Goal: Task Accomplishment & Management: Use online tool/utility

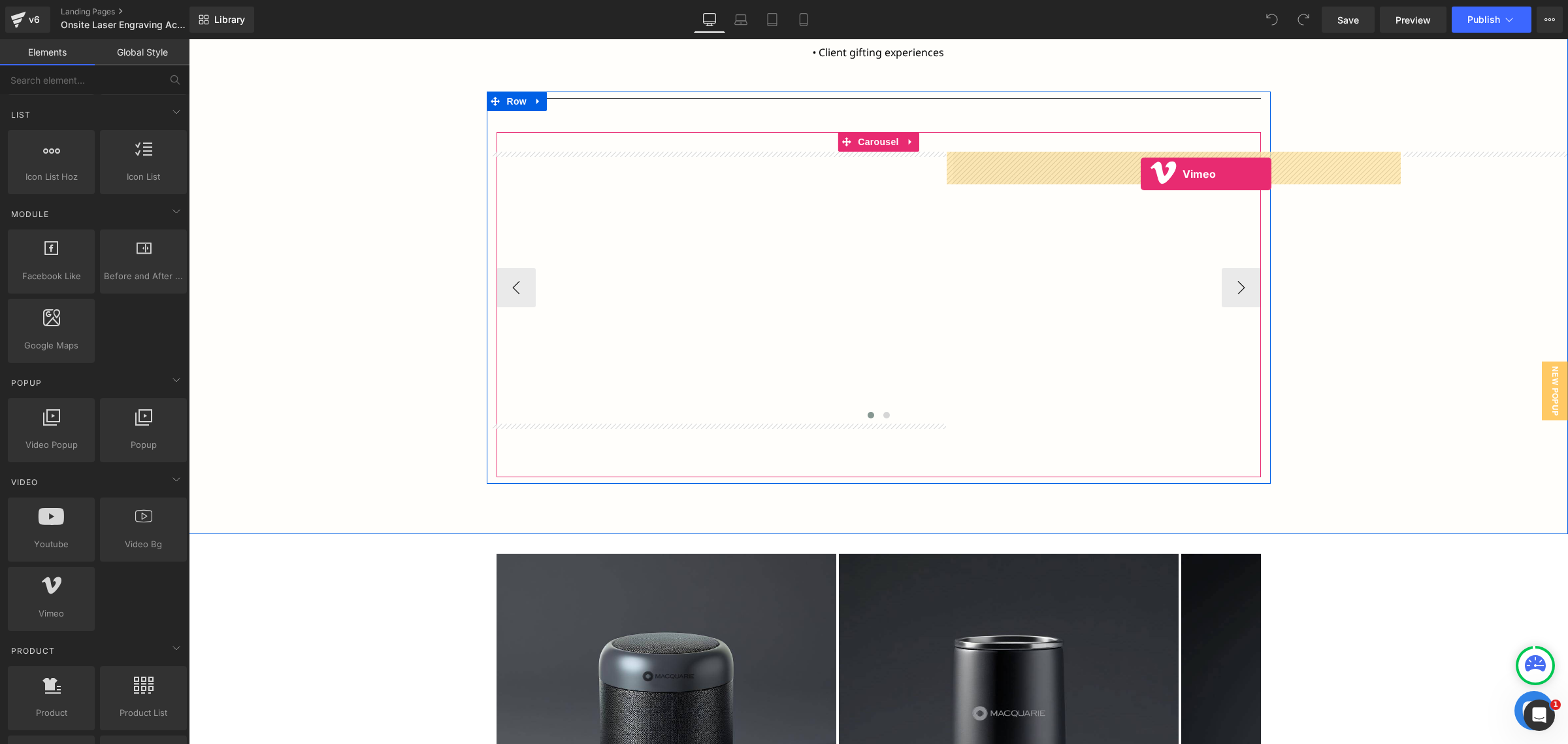
drag, startPoint x: 248, startPoint y: 632, endPoint x: 1141, endPoint y: 174, distance: 1003.6
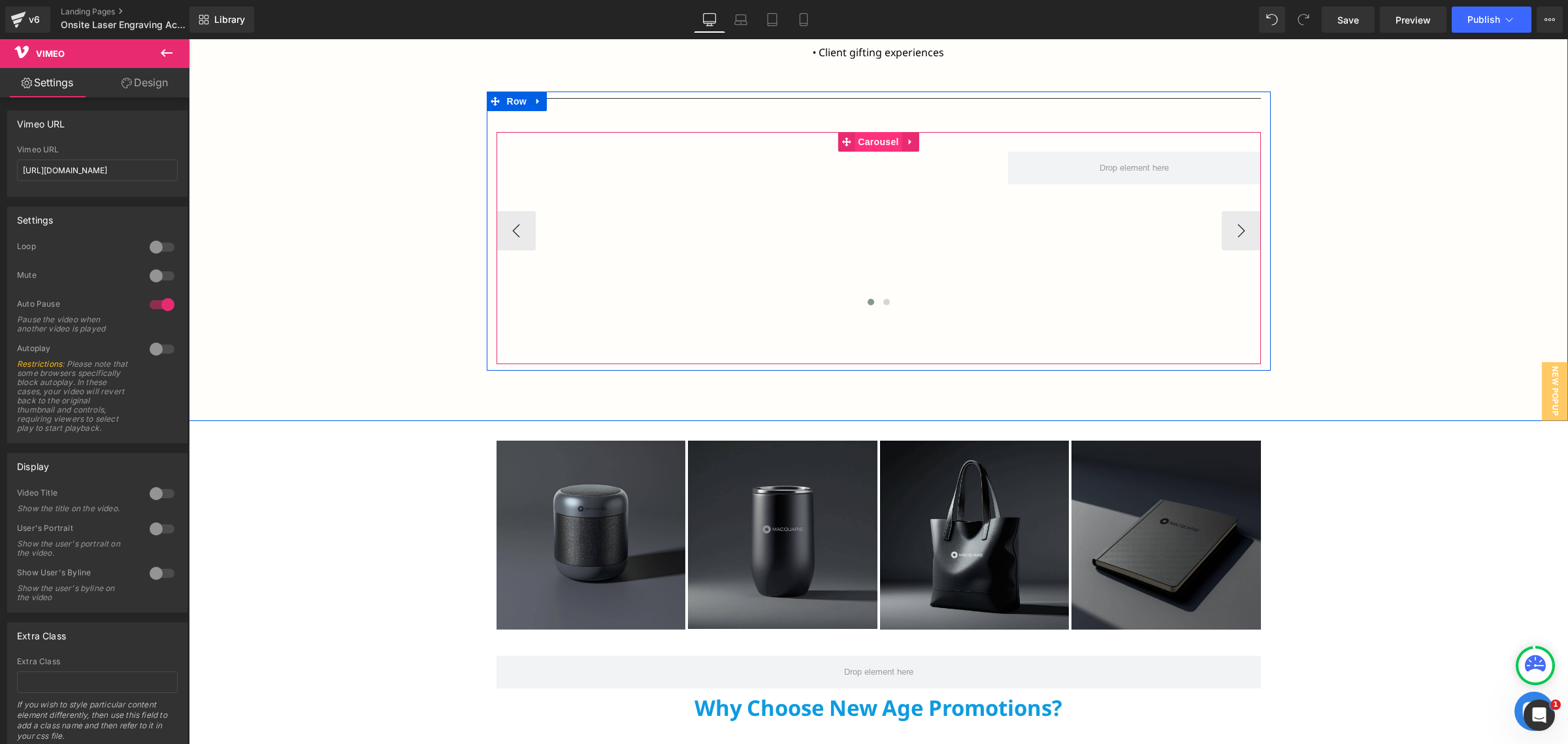
click at [872, 135] on span "Carousel" at bounding box center [878, 141] width 47 height 20
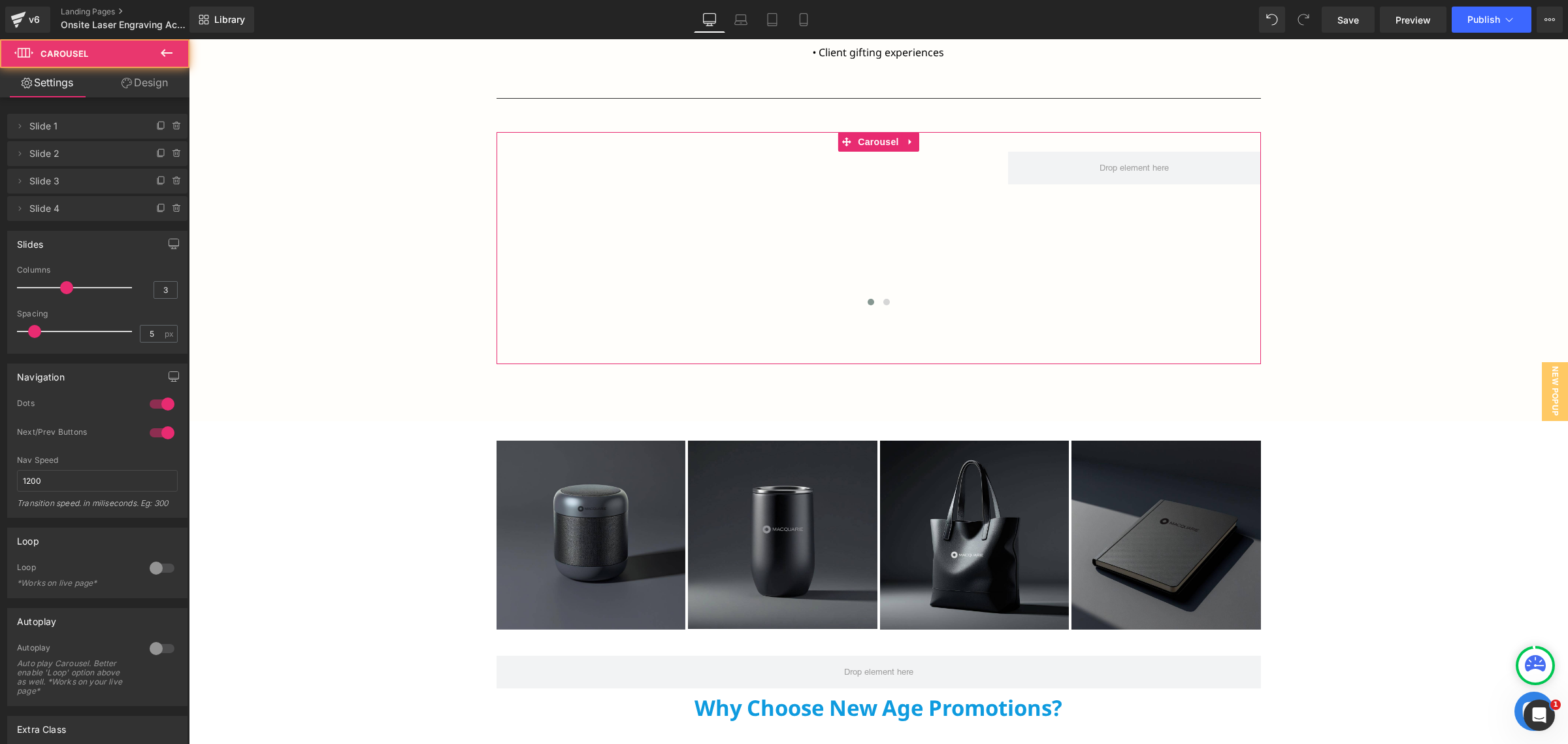
click at [142, 86] on link "Design" at bounding box center [144, 82] width 95 height 29
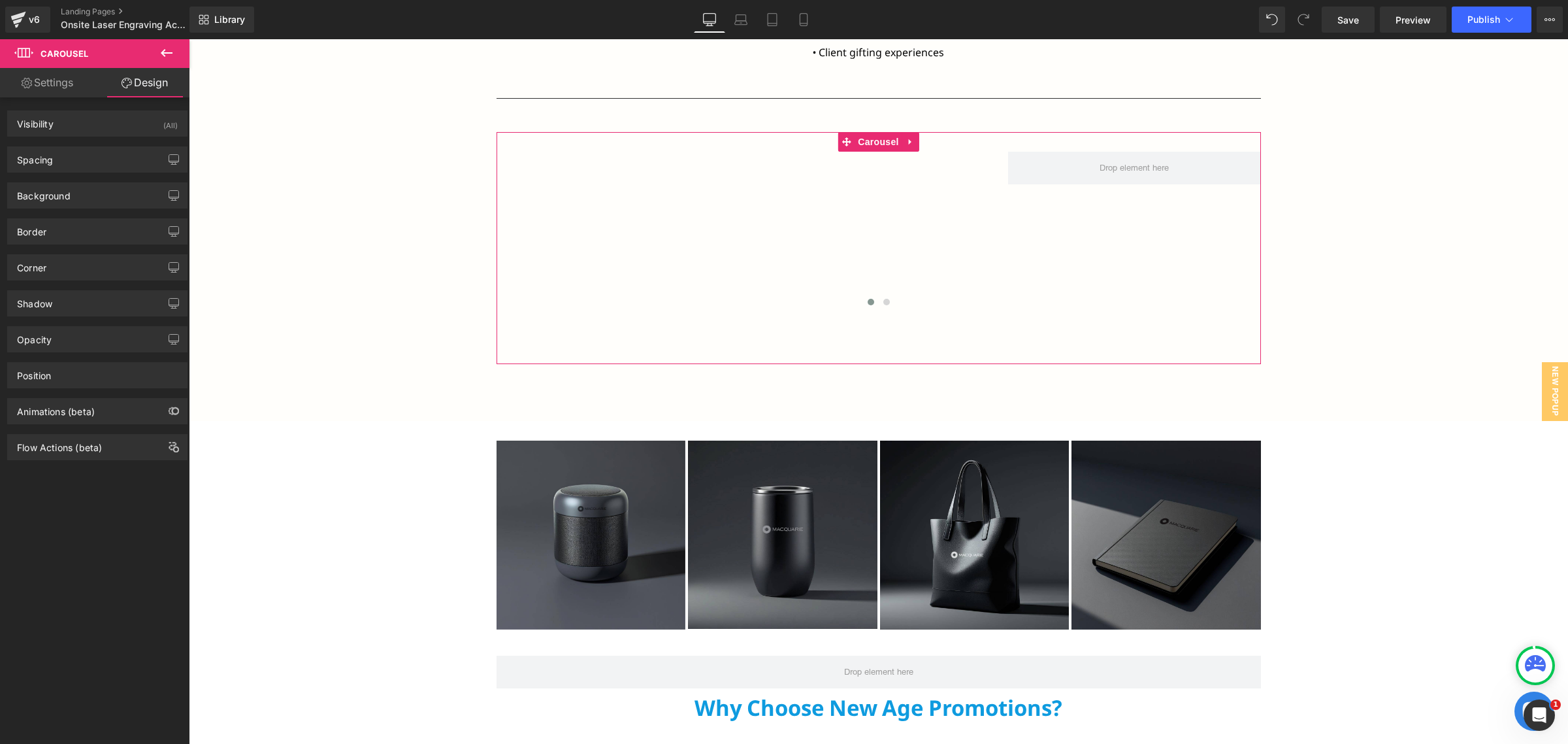
click at [89, 82] on link "Settings" at bounding box center [47, 82] width 95 height 29
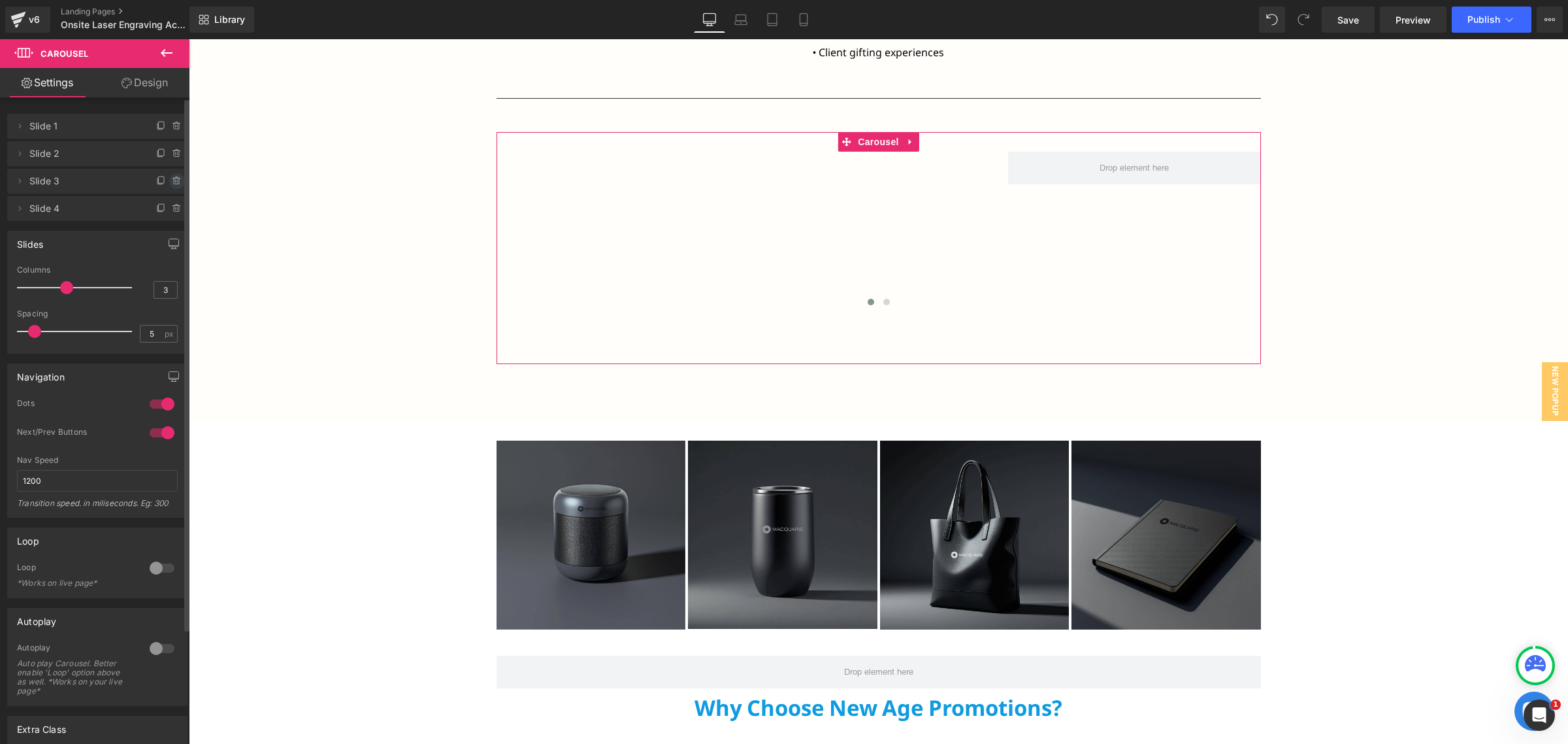
click at [172, 182] on icon at bounding box center [177, 181] width 10 height 10
click at [171, 182] on button "Delete" at bounding box center [163, 182] width 41 height 17
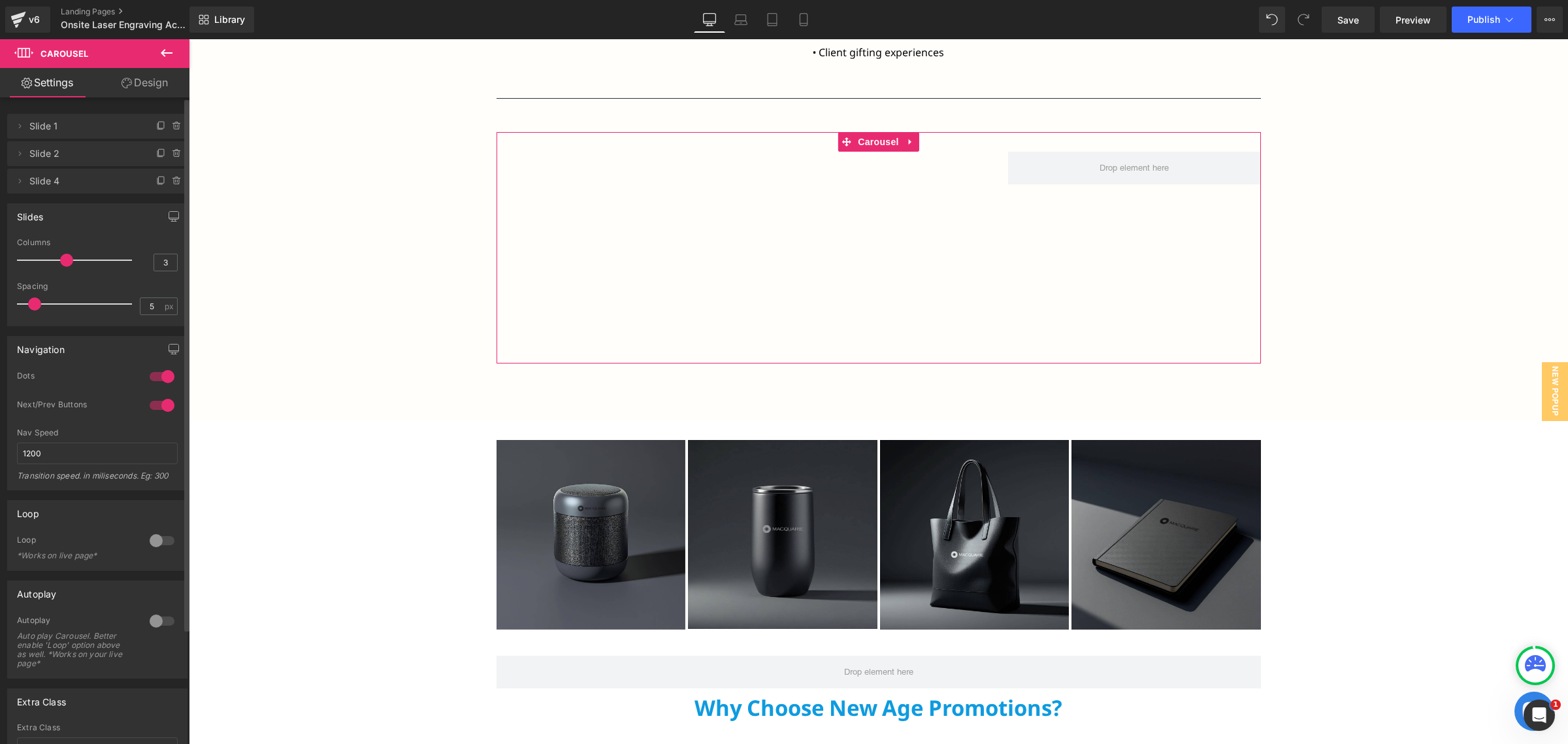
click at [172, 182] on icon at bounding box center [177, 181] width 10 height 10
click at [171, 182] on button "Delete" at bounding box center [163, 182] width 41 height 17
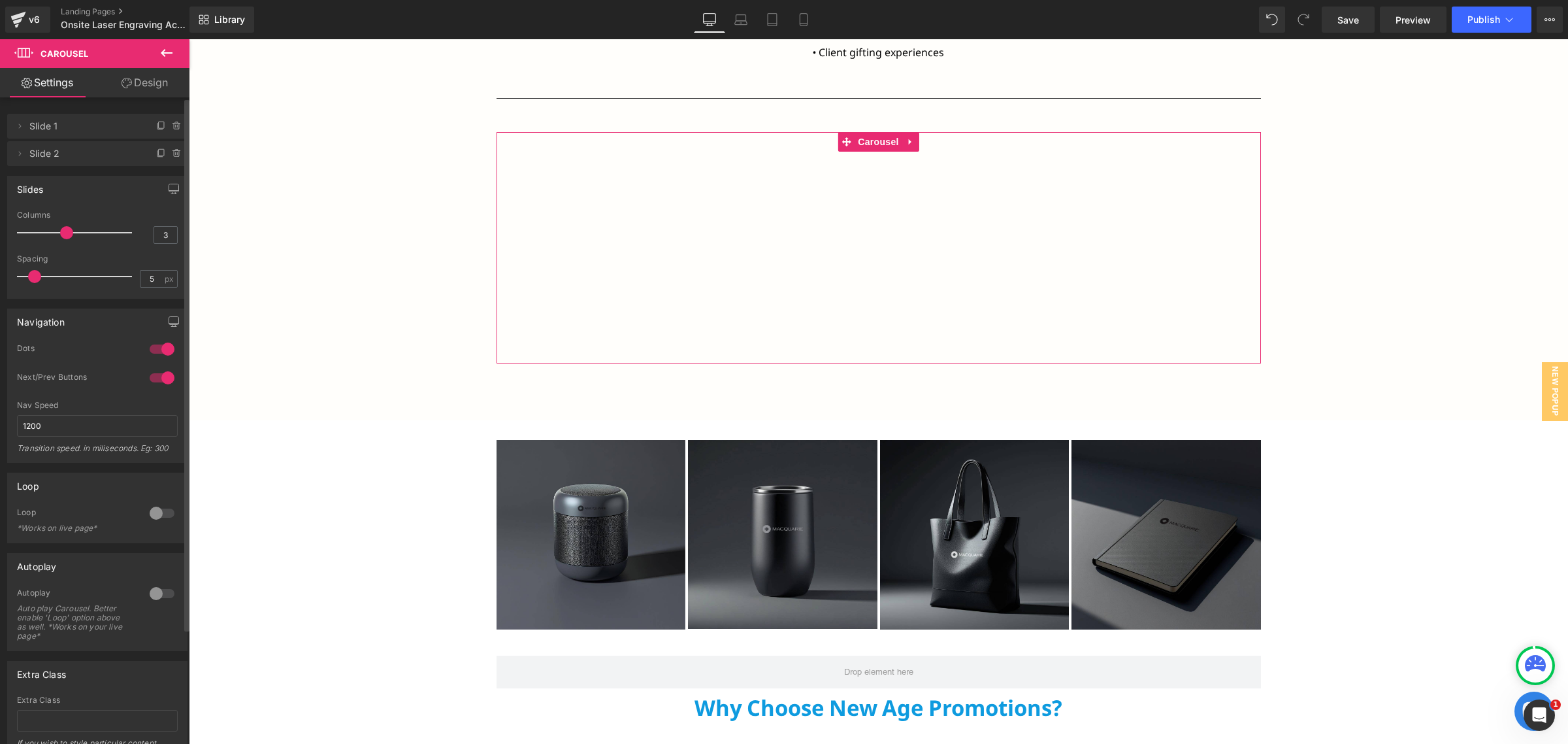
type input "2"
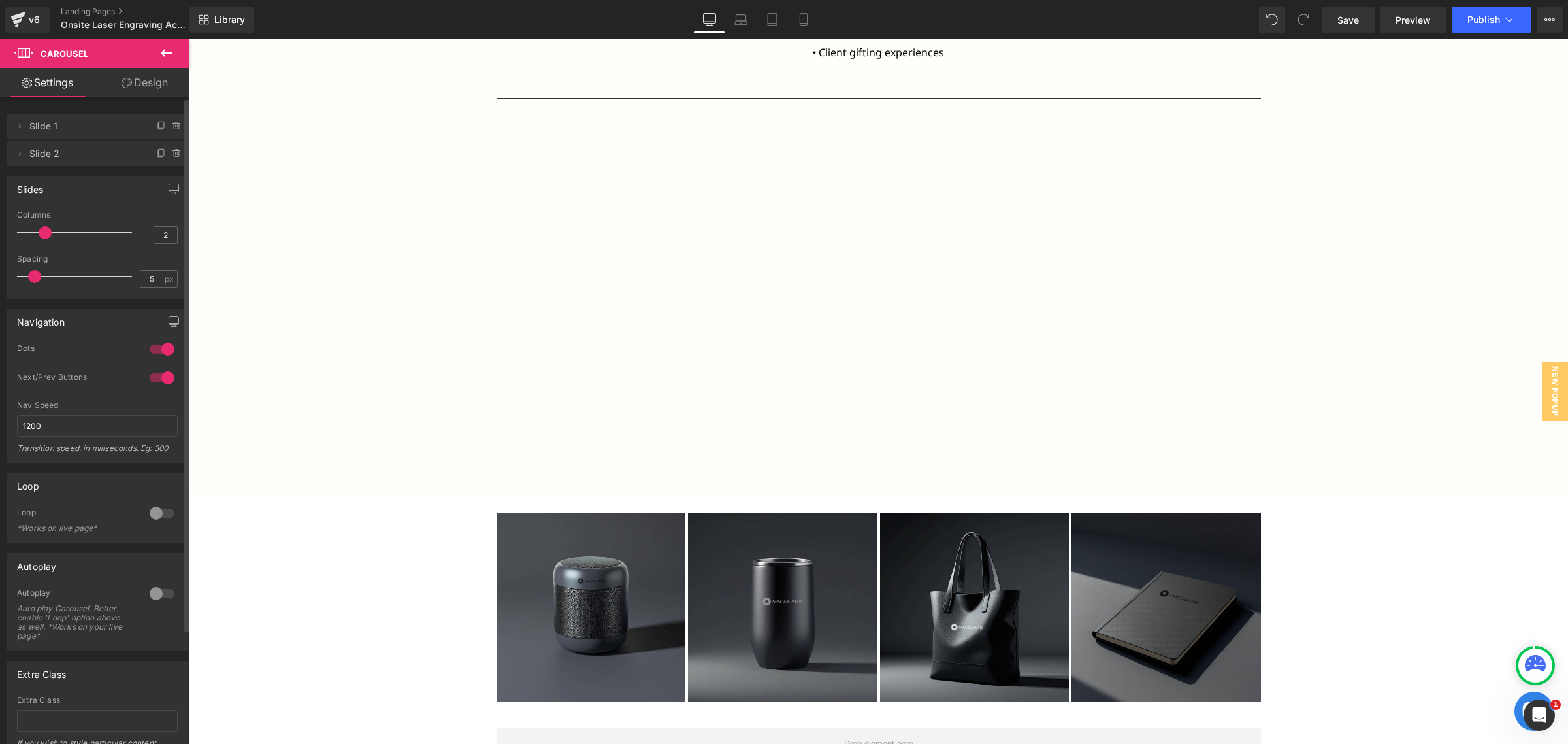
drag, startPoint x: 61, startPoint y: 230, endPoint x: 40, endPoint y: 231, distance: 21.0
click at [40, 231] on span at bounding box center [45, 233] width 13 height 13
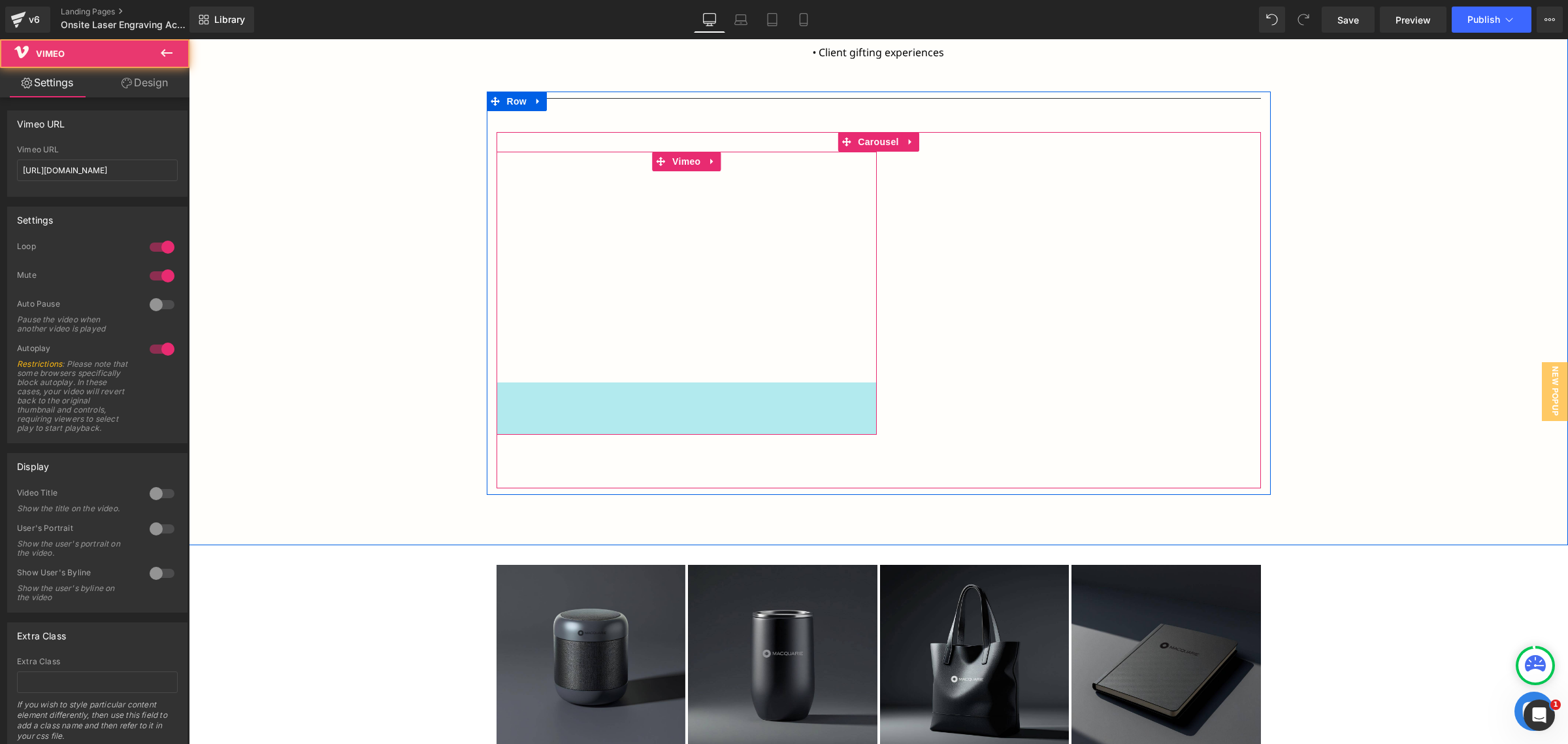
drag, startPoint x: 517, startPoint y: 380, endPoint x: 528, endPoint y: 433, distance: 54.1
click at [528, 433] on div "Vimeo 80px" at bounding box center [687, 293] width 381 height 283
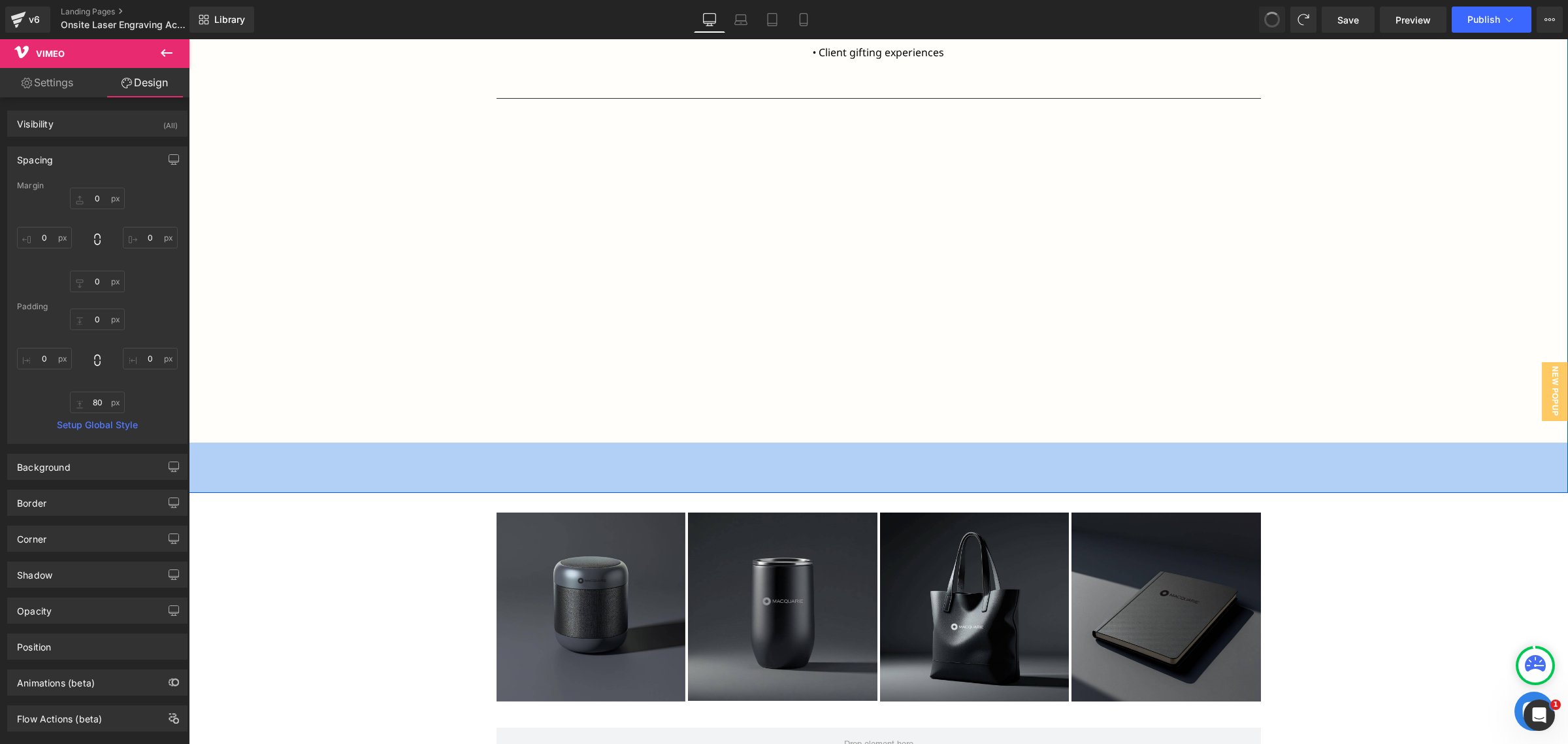
type input "0"
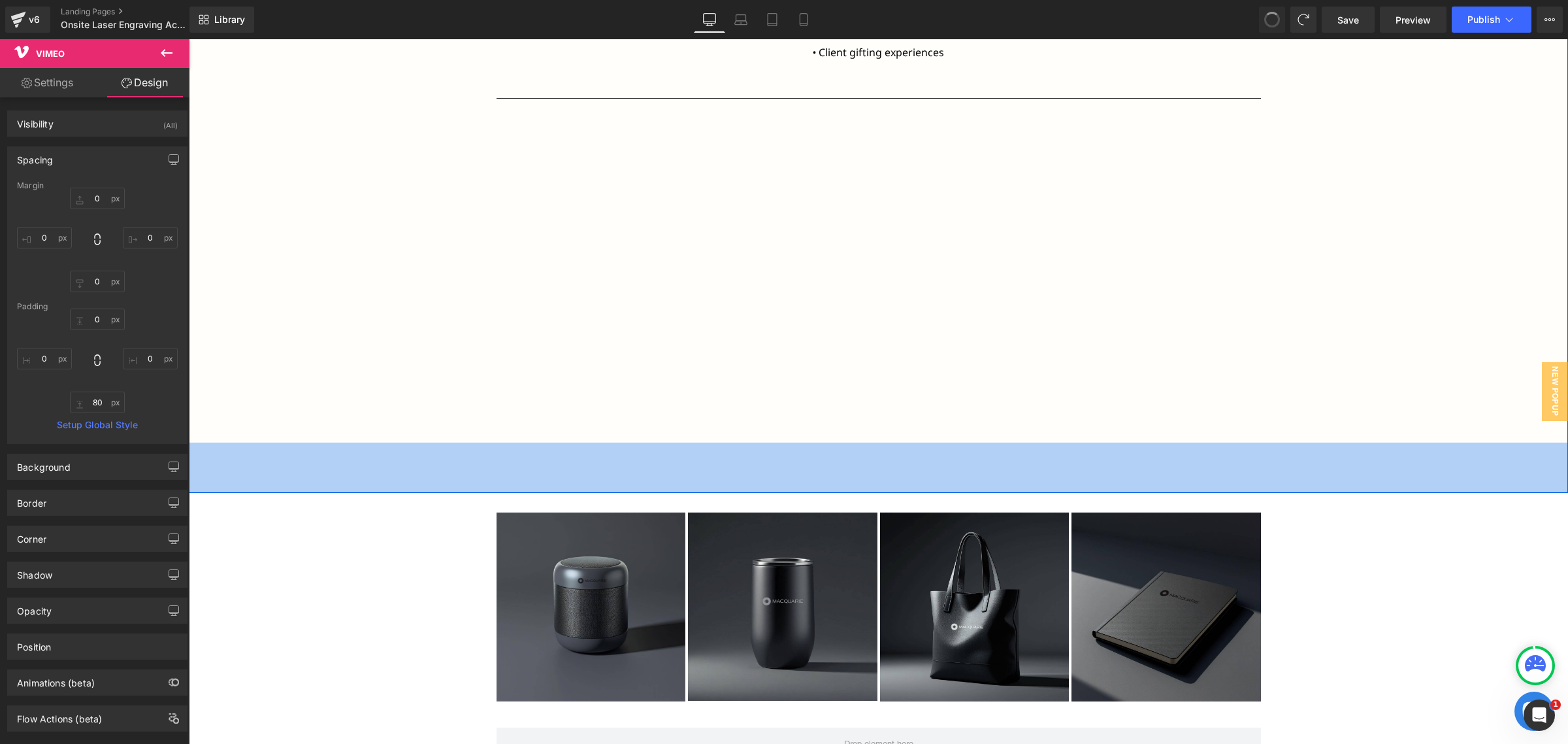
type input "0"
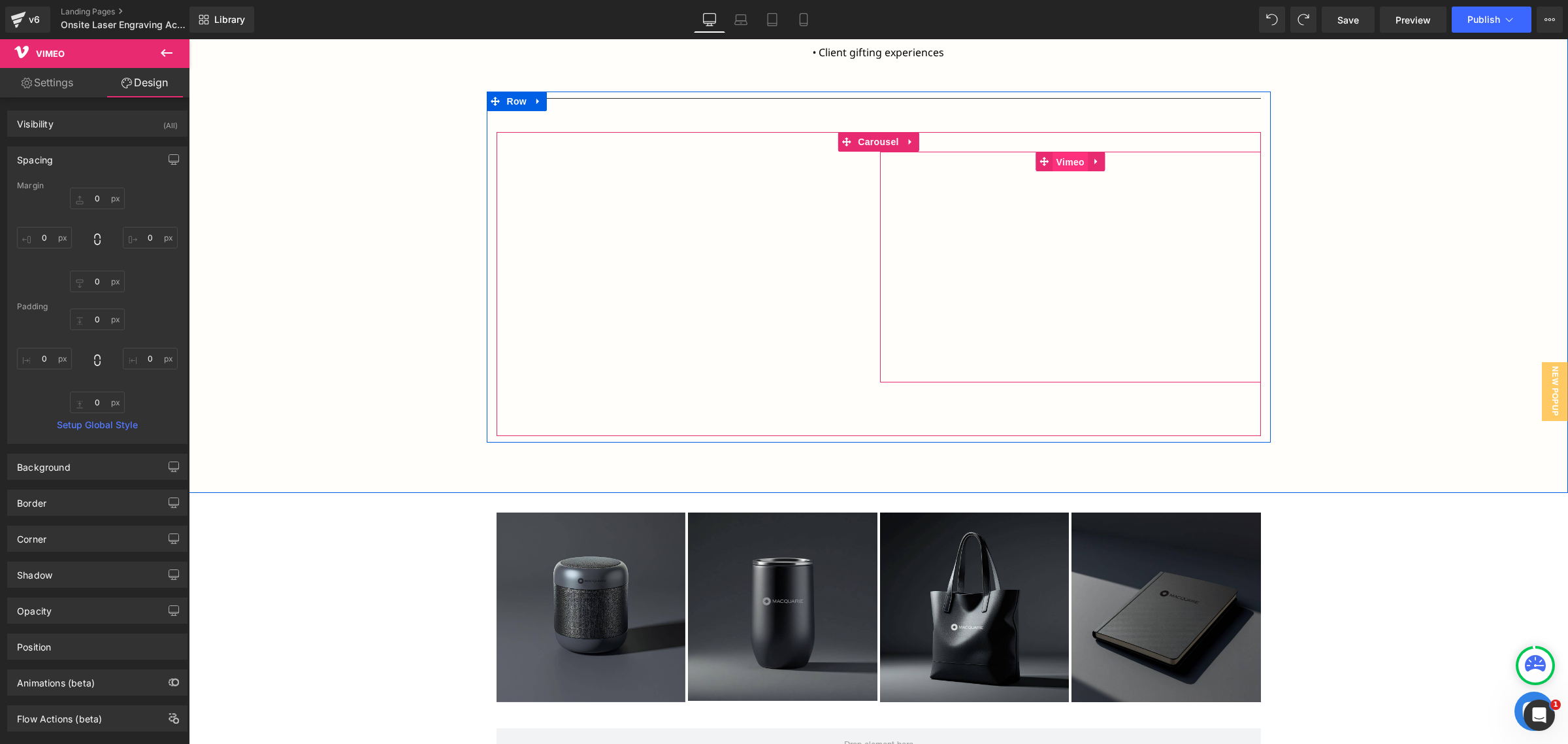
click at [1057, 165] on span "Vimeo" at bounding box center [1070, 162] width 35 height 20
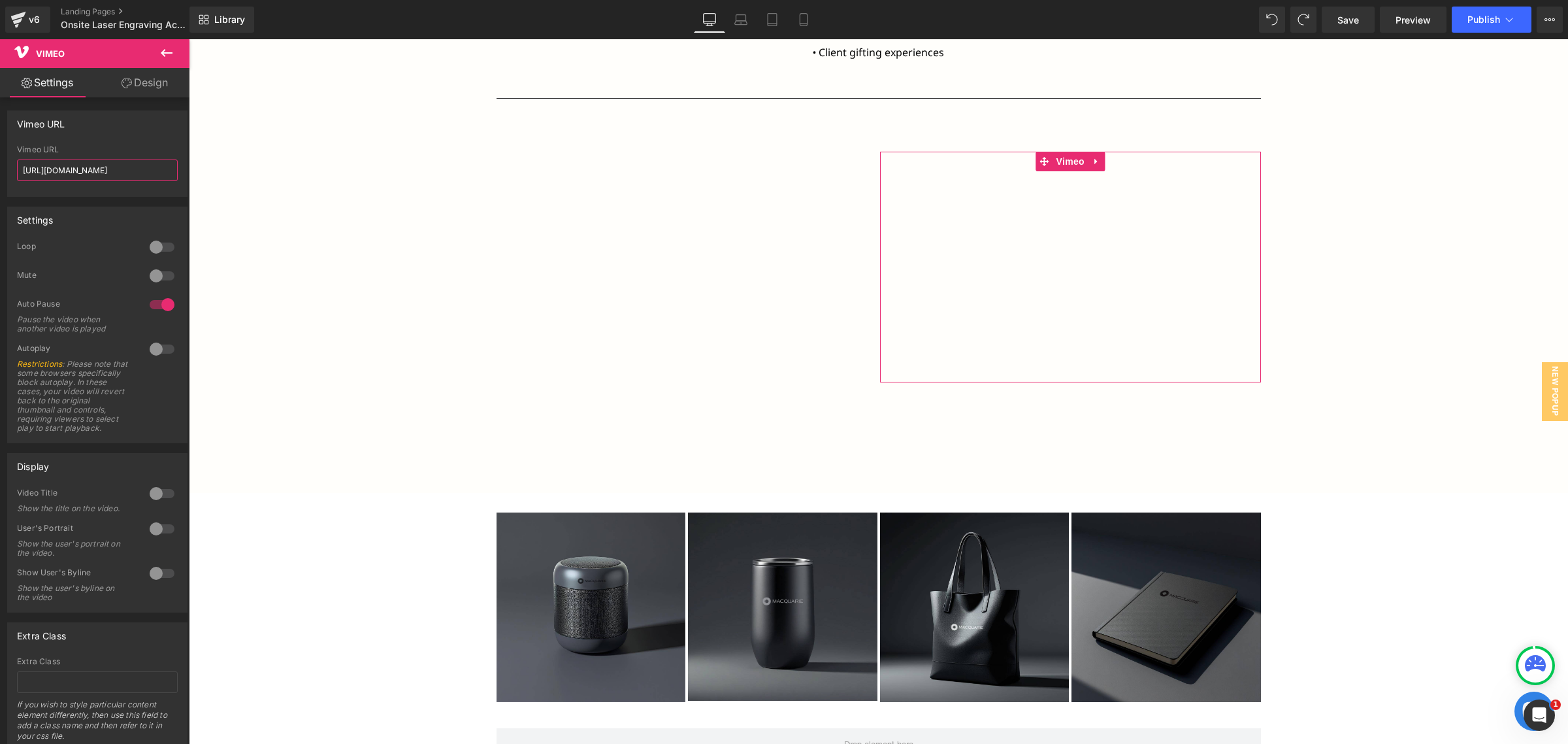
click at [86, 170] on input "[URL][DOMAIN_NAME]" at bounding box center [97, 170] width 160 height 22
paste input "1112157980?share=copy"
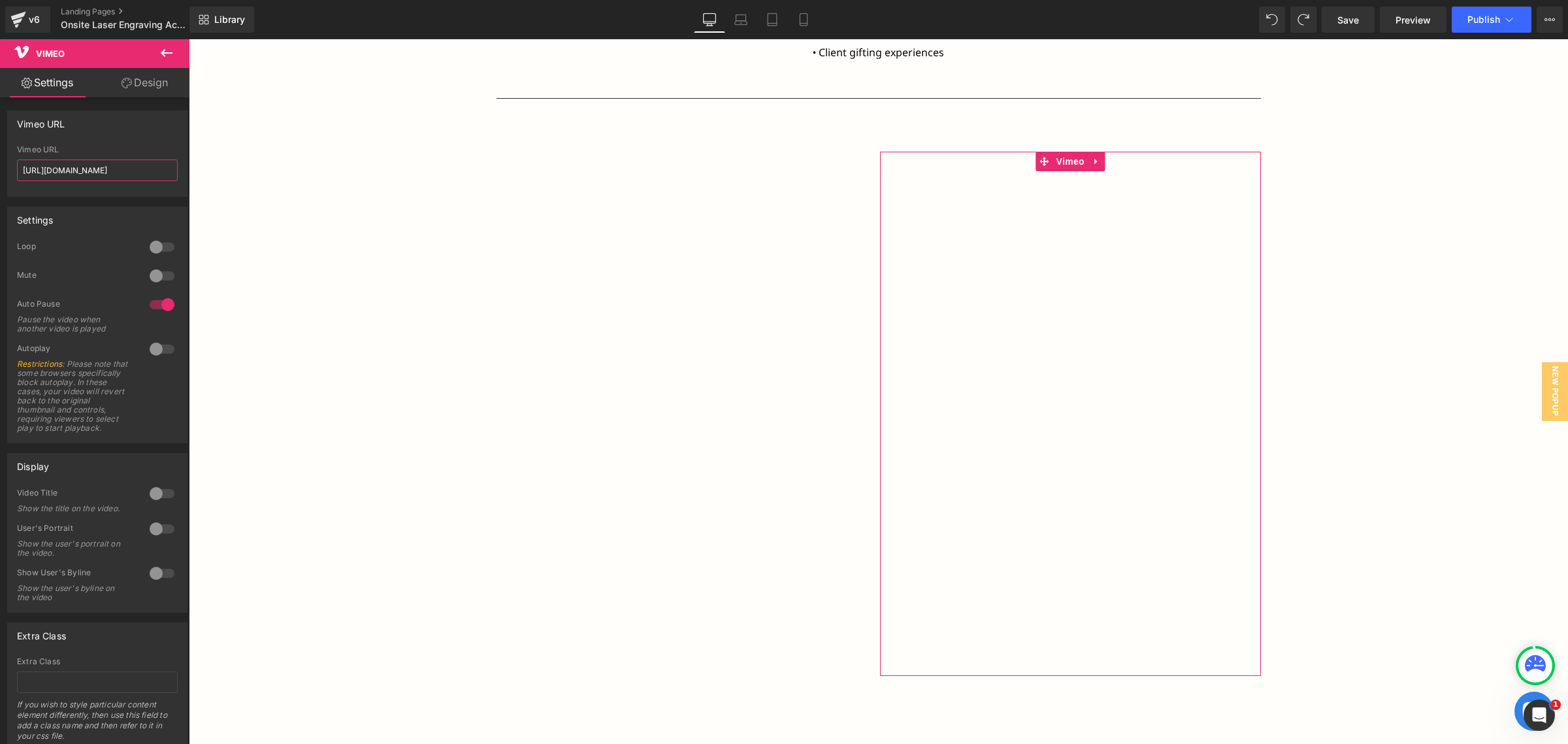
type input "[URL][DOMAIN_NAME]"
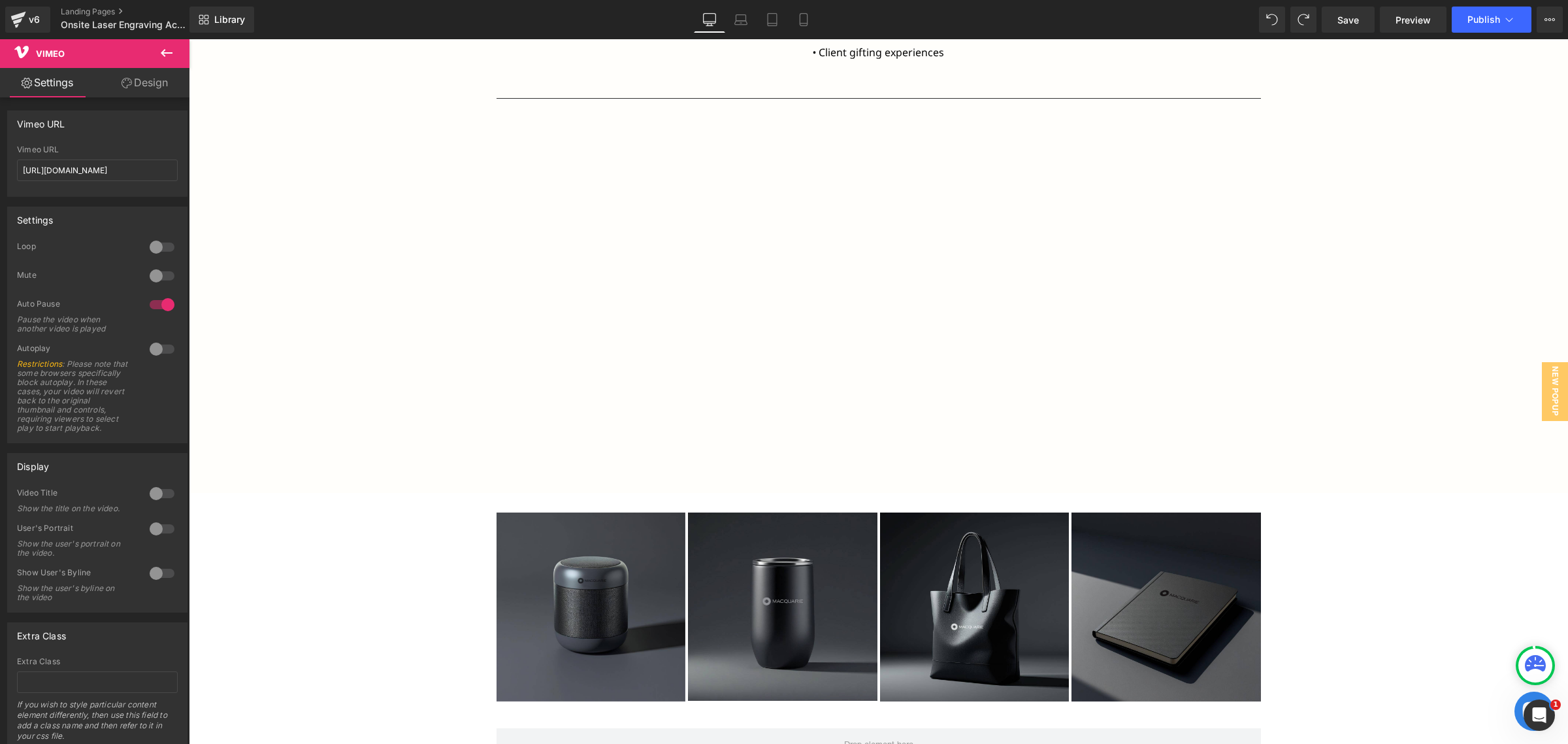
click at [160, 297] on div at bounding box center [162, 304] width 31 height 21
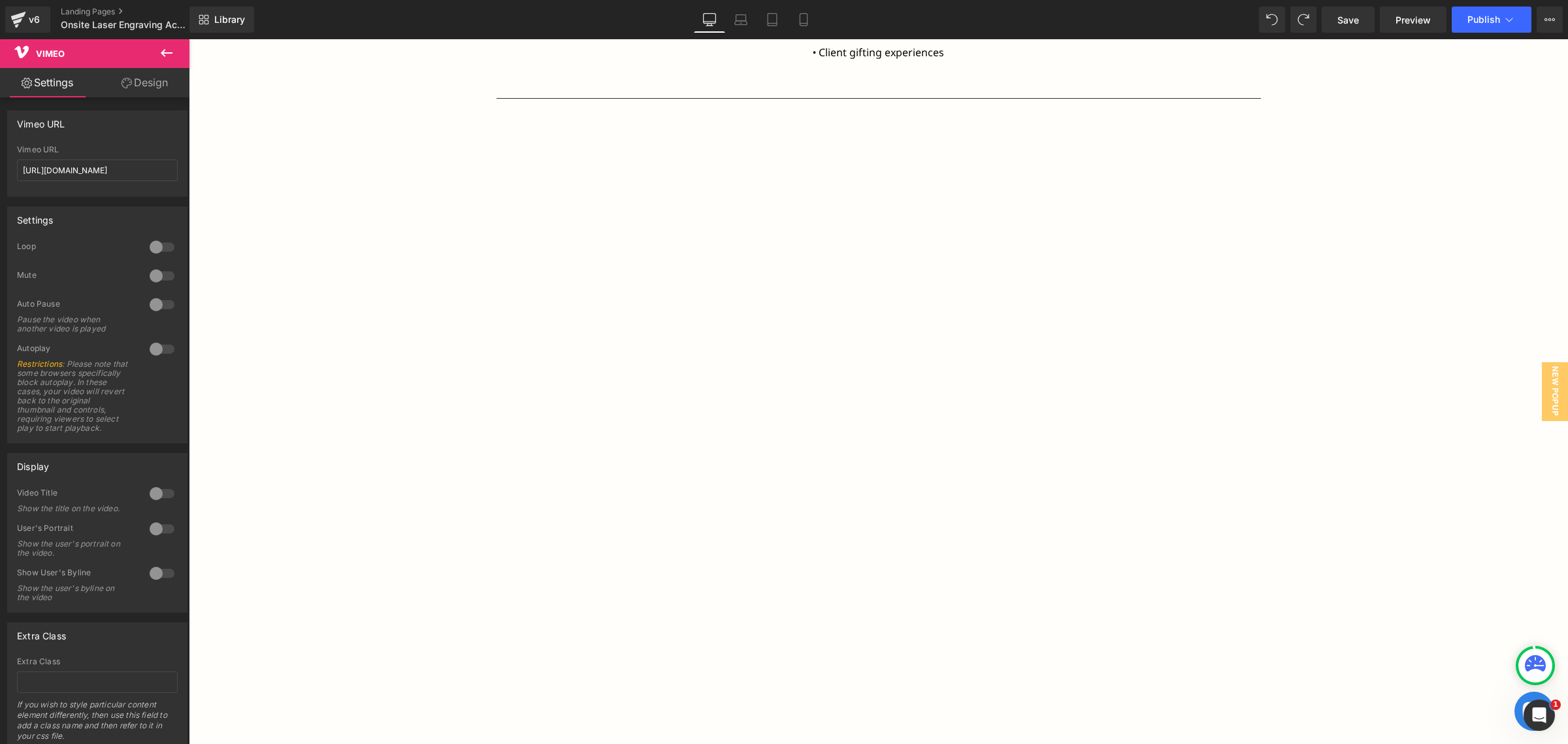
click at [158, 254] on div at bounding box center [162, 247] width 31 height 21
click at [151, 351] on div at bounding box center [162, 349] width 31 height 21
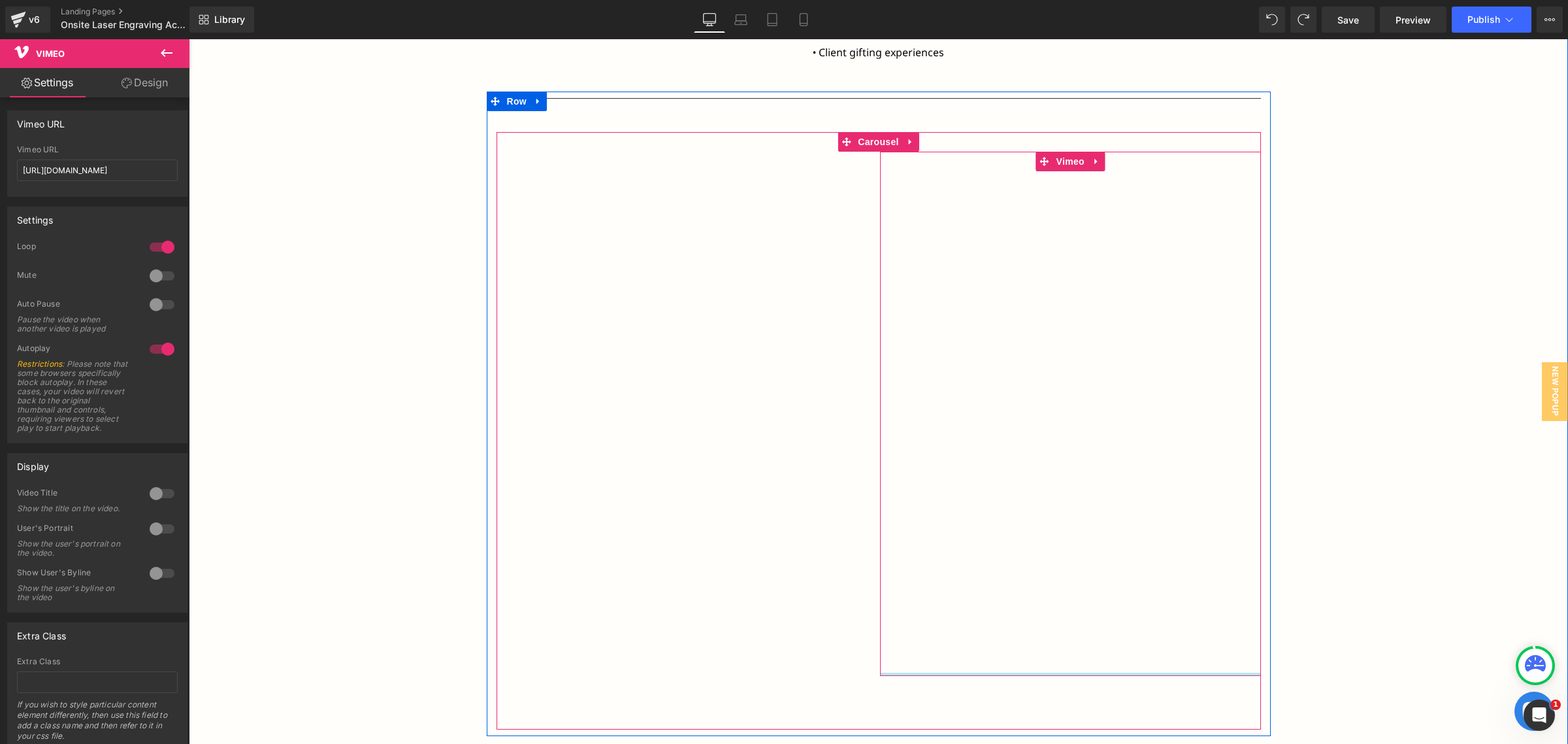
drag, startPoint x: 1074, startPoint y: 675, endPoint x: 1079, endPoint y: 639, distance: 36.3
click at [1079, 639] on div "Vimeo" at bounding box center [1071, 413] width 381 height 524
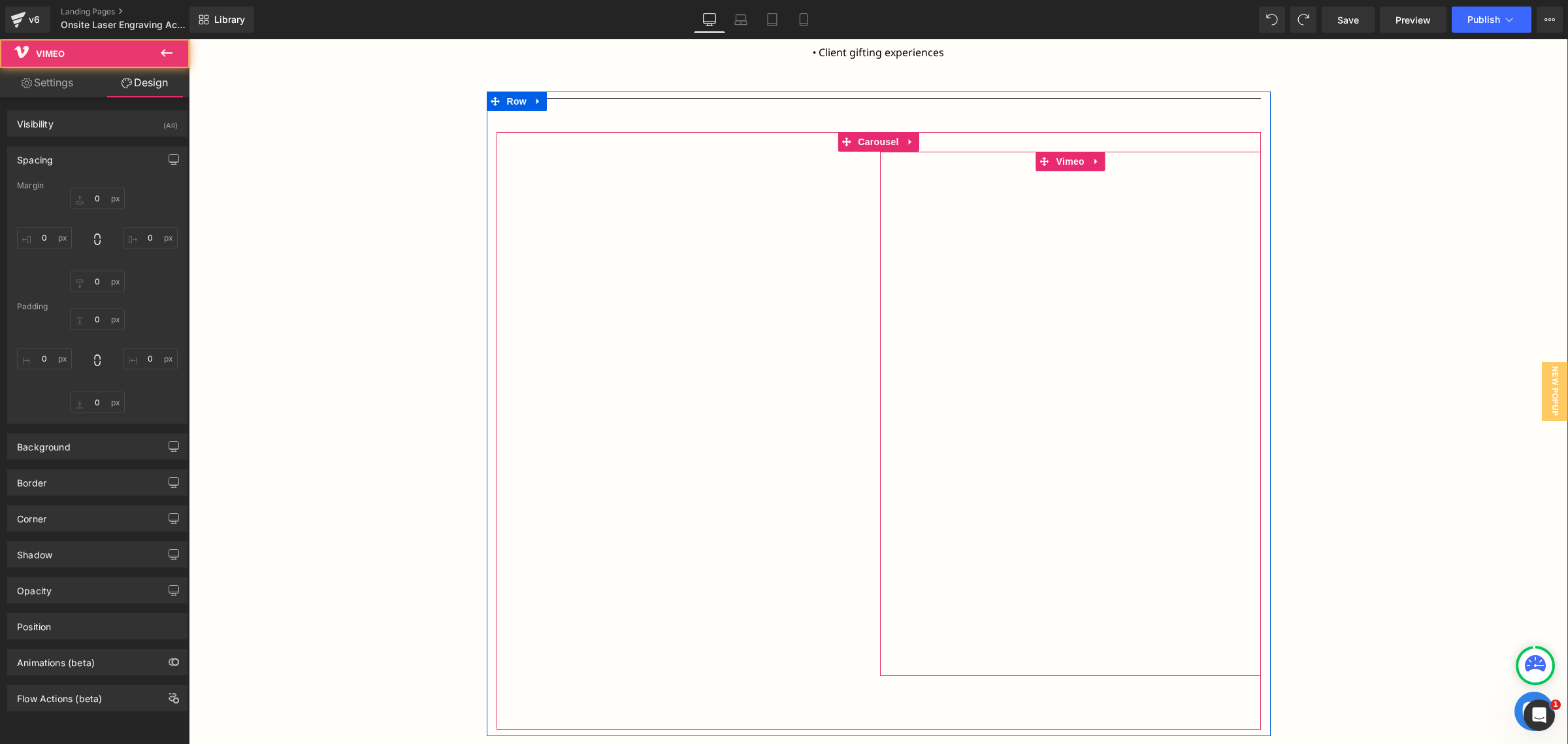
type input "0"
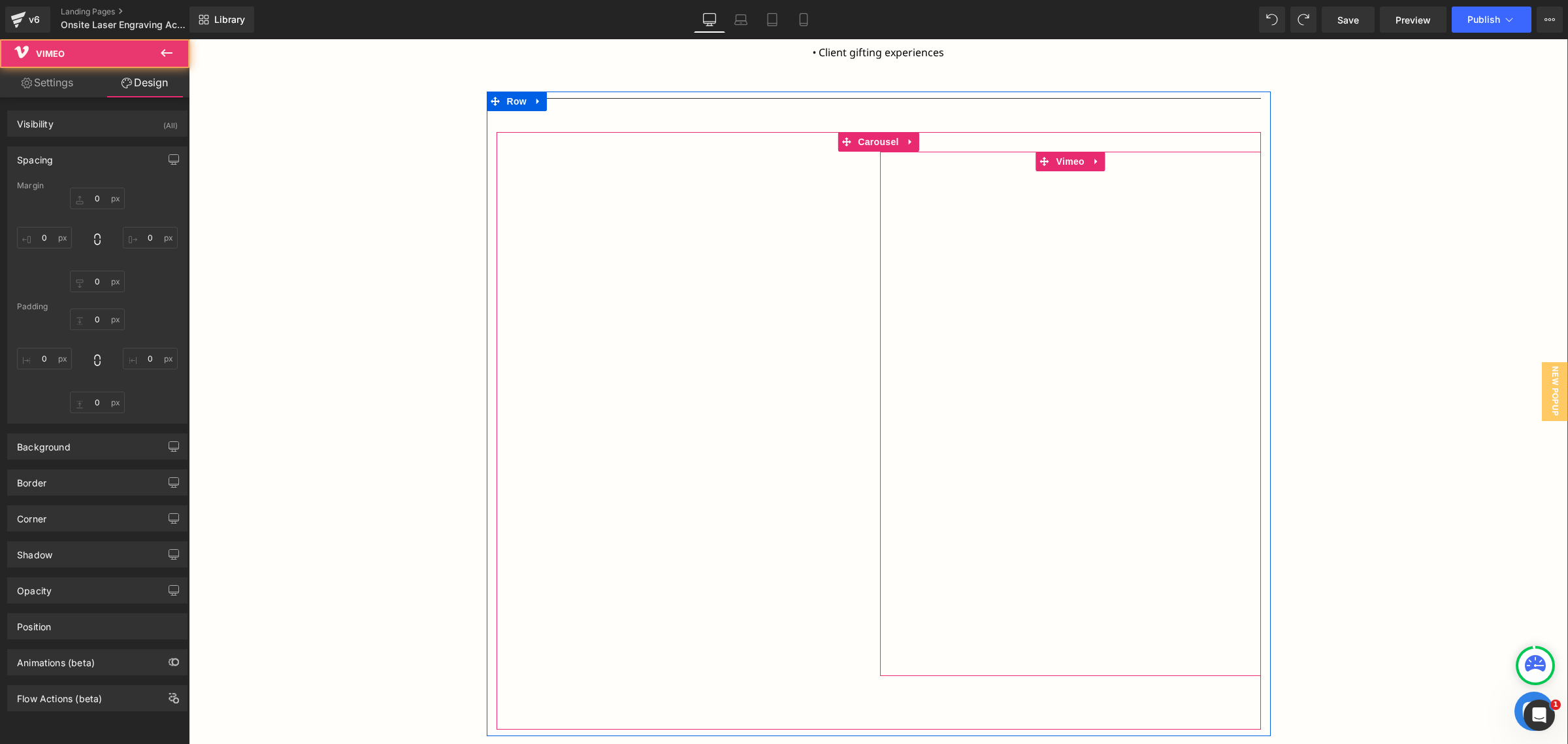
type input "0"
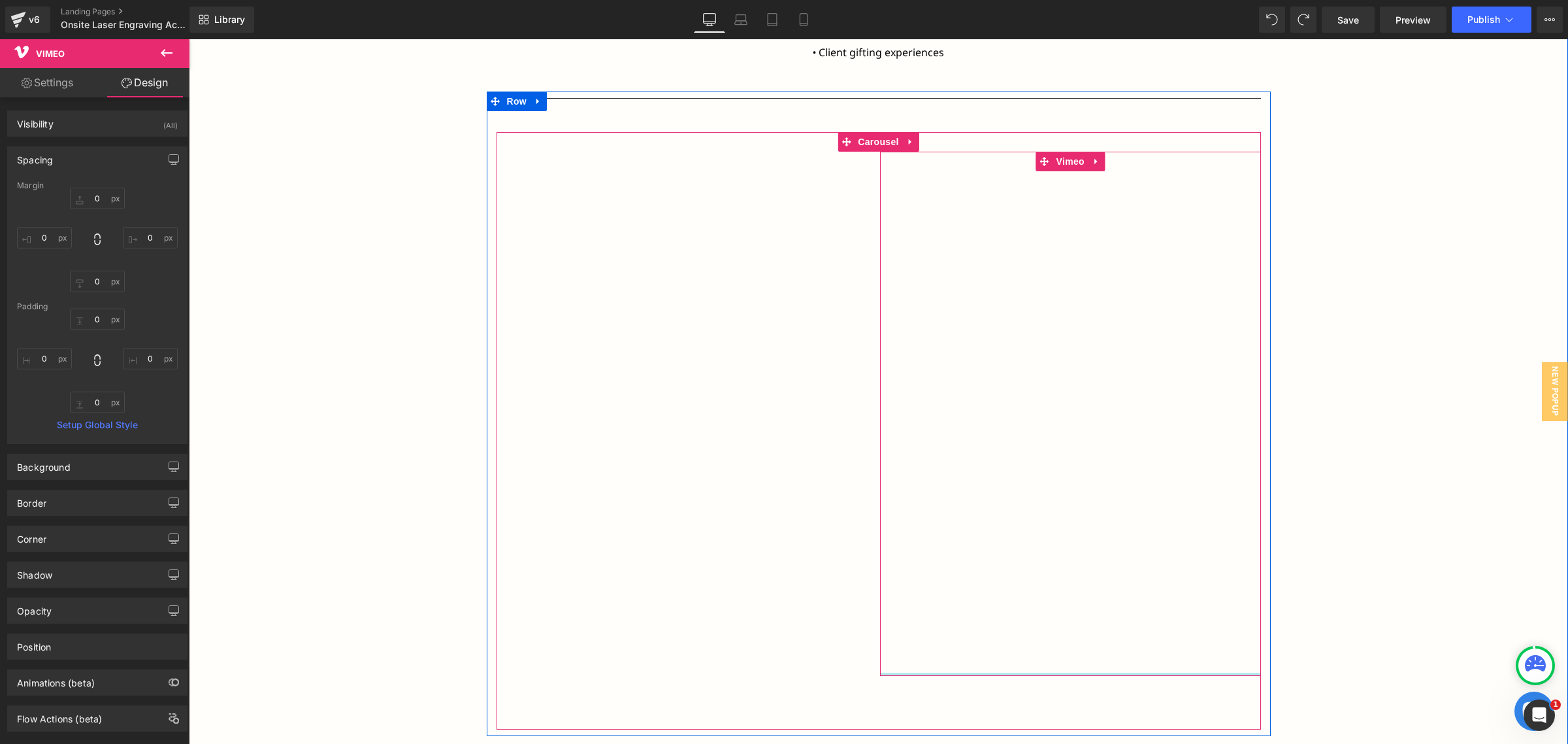
type input "0px"
drag, startPoint x: 1071, startPoint y: 675, endPoint x: 1076, endPoint y: 603, distance: 72.2
click at [1076, 603] on div "Vimeo" at bounding box center [1071, 413] width 381 height 524
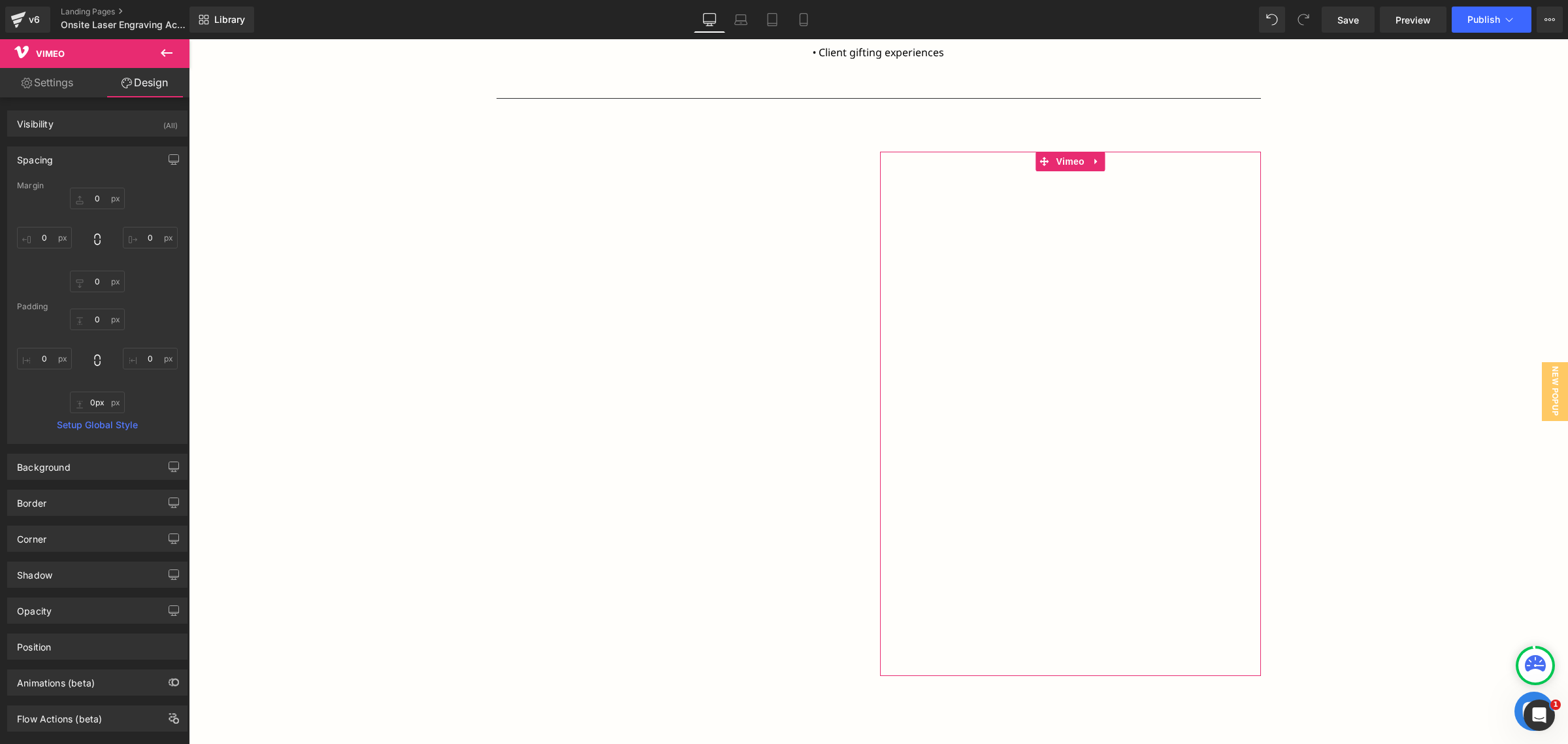
click at [54, 85] on link "Settings" at bounding box center [47, 82] width 95 height 29
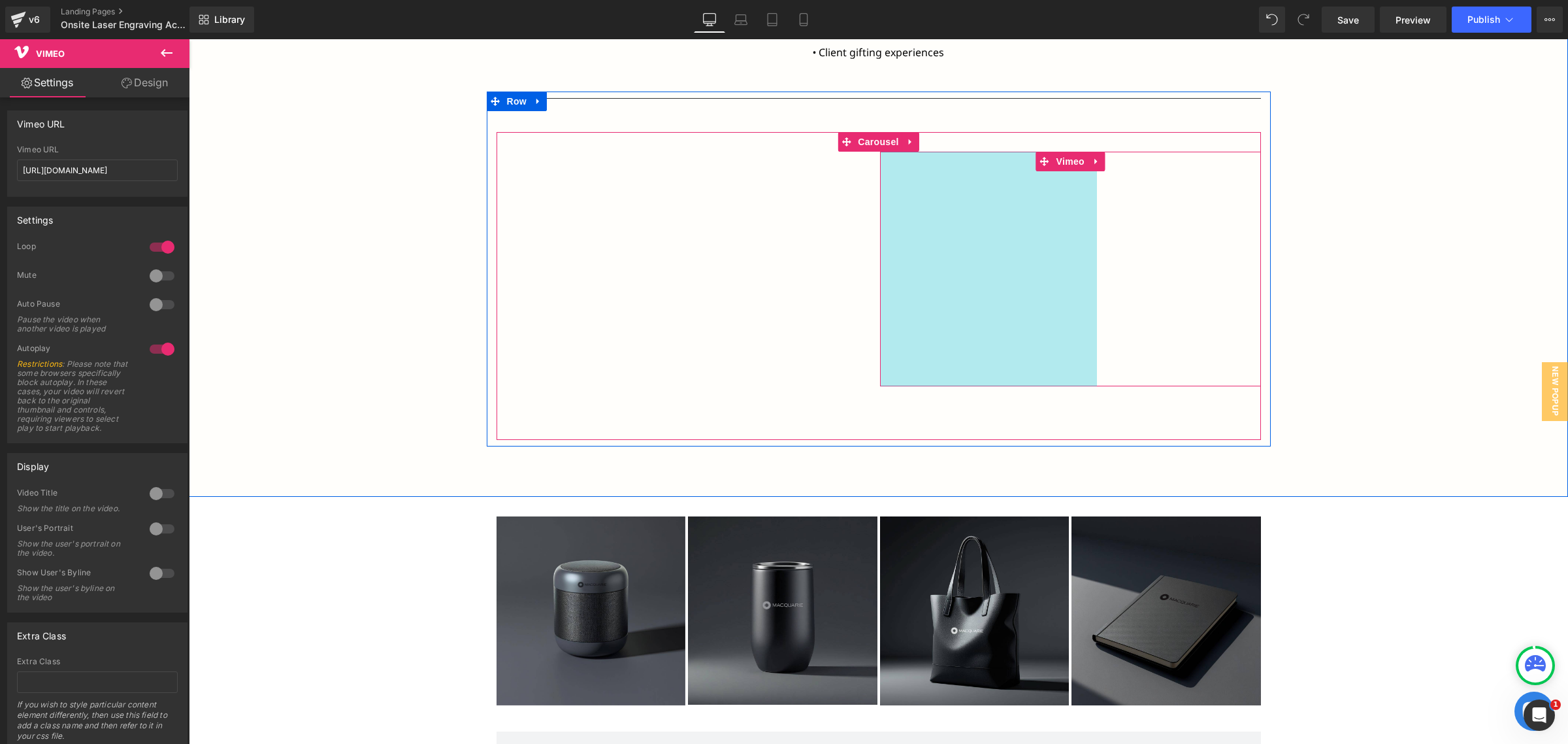
drag, startPoint x: 875, startPoint y: 669, endPoint x: 1092, endPoint y: 363, distance: 375.1
click at [1092, 363] on div "Vimeo 332px" at bounding box center [1071, 269] width 381 height 235
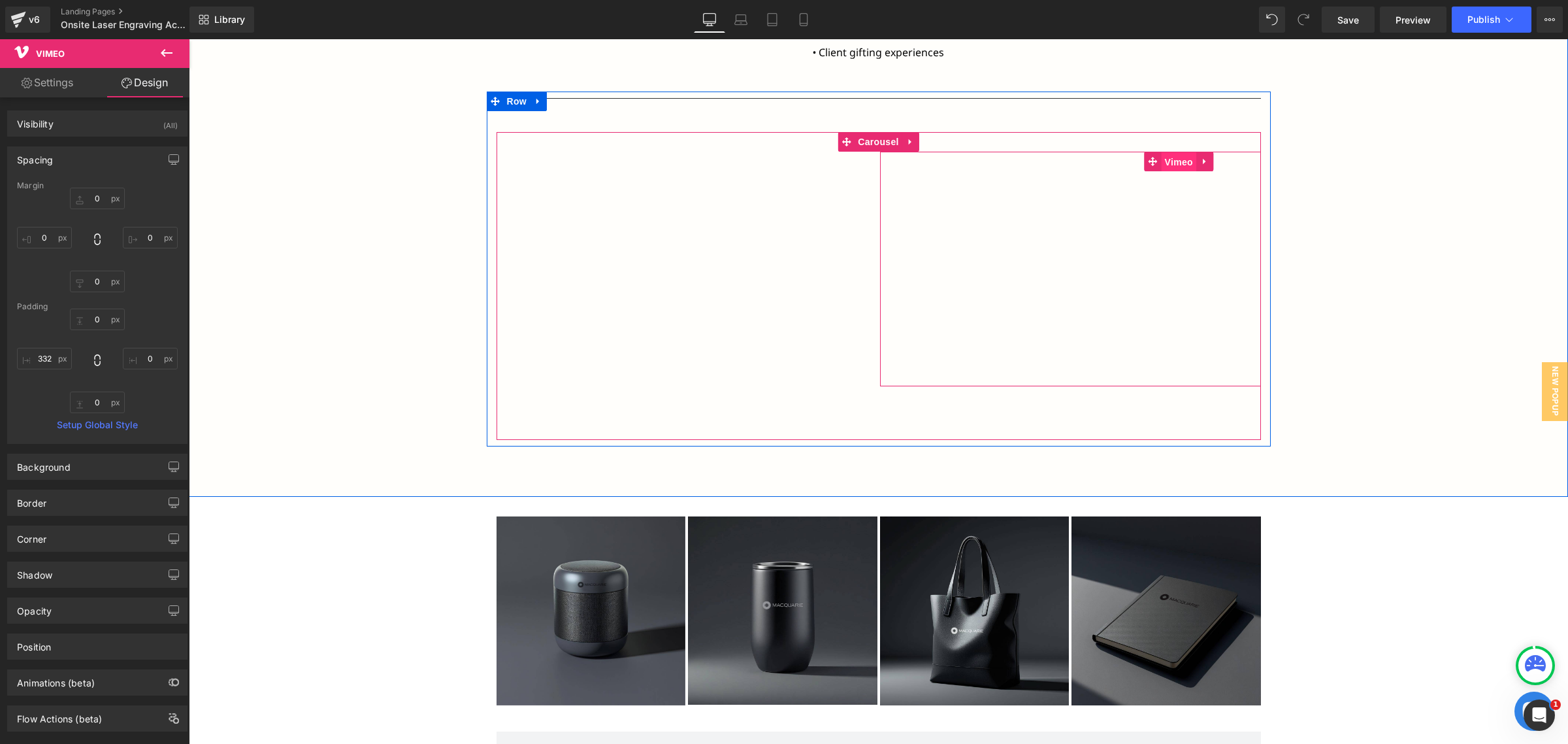
click at [1167, 157] on span "Vimeo" at bounding box center [1179, 162] width 35 height 20
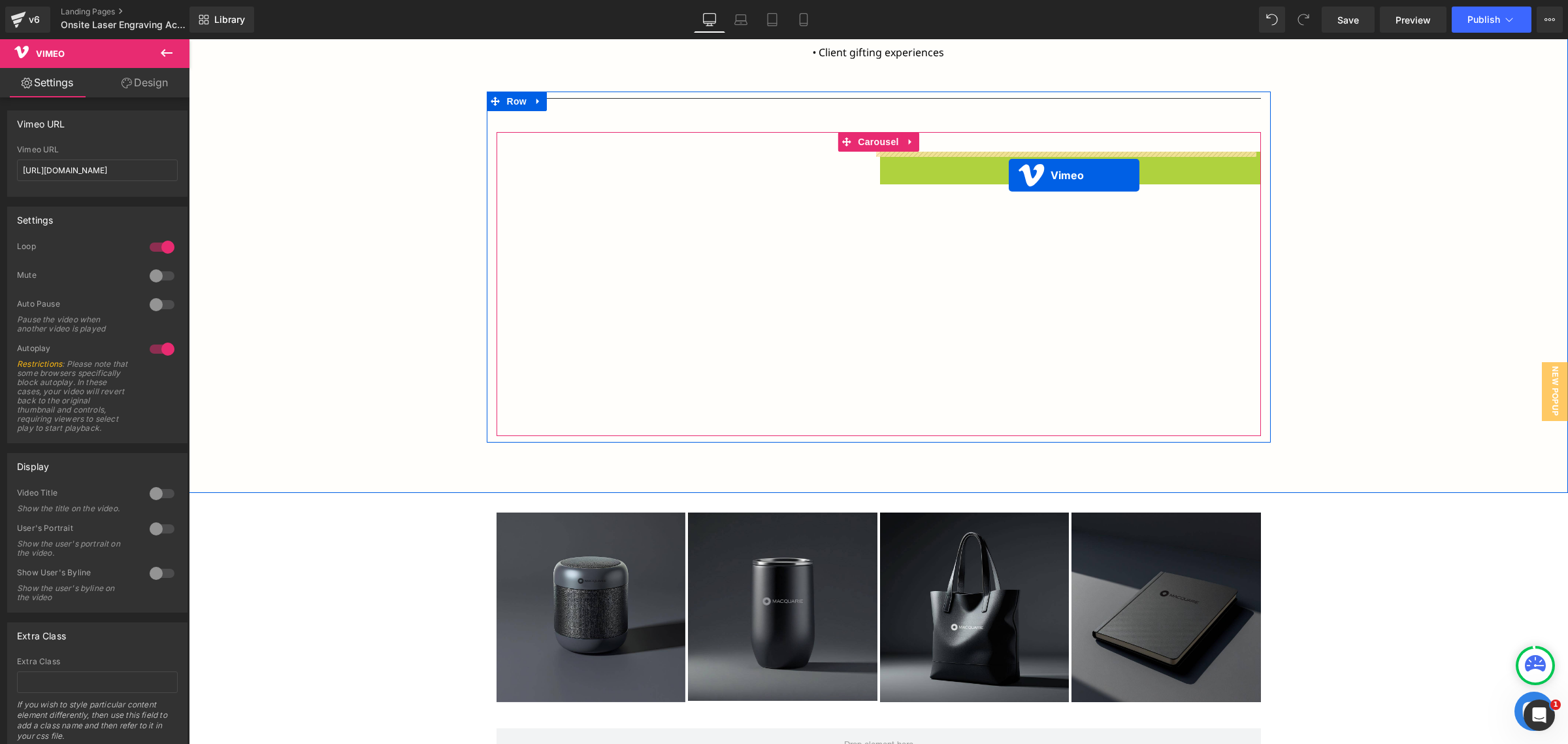
drag, startPoint x: 1148, startPoint y: 158, endPoint x: 1009, endPoint y: 175, distance: 140.0
drag, startPoint x: 1148, startPoint y: 165, endPoint x: 927, endPoint y: 168, distance: 221.0
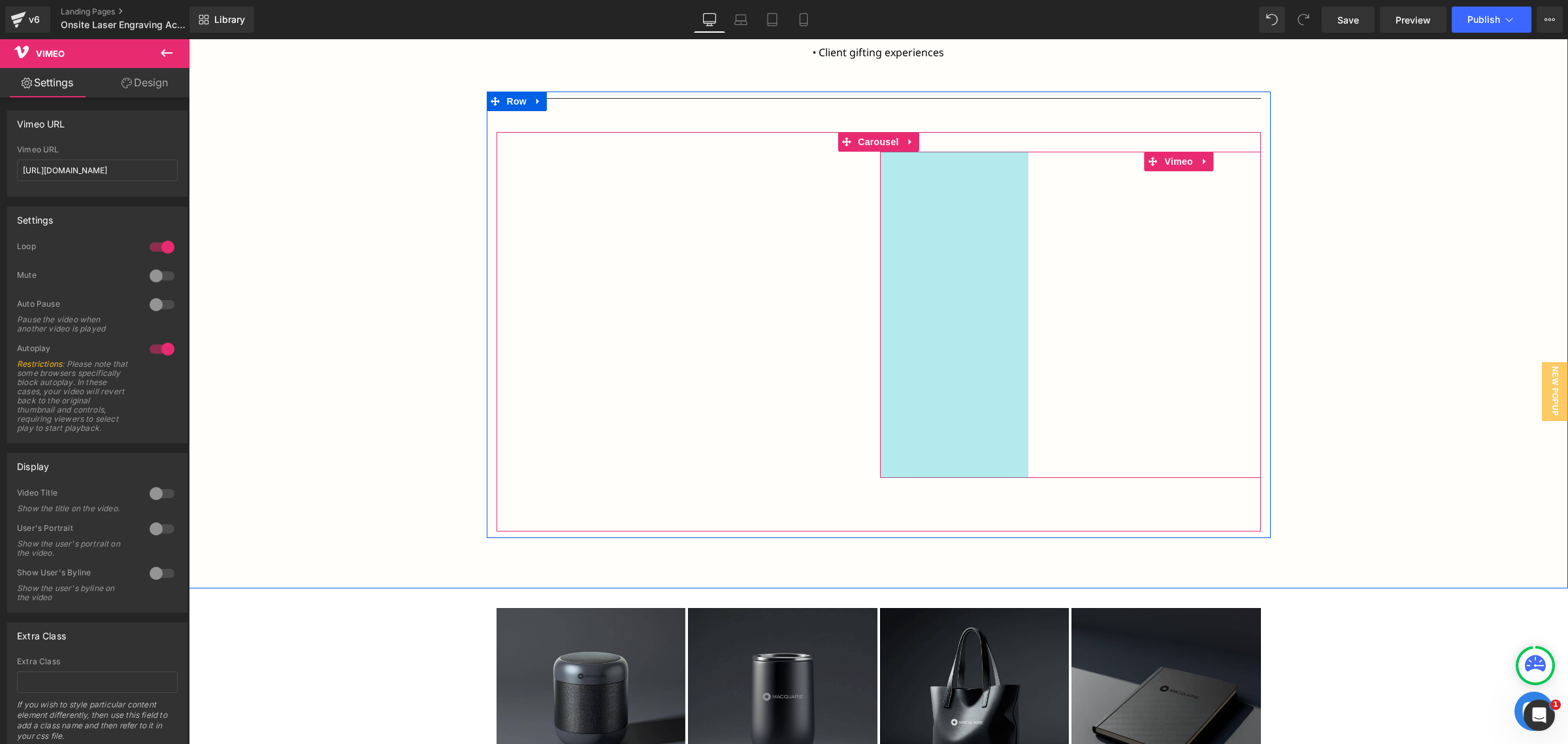
drag, startPoint x: 1038, startPoint y: 211, endPoint x: 970, endPoint y: 240, distance: 73.9
click at [970, 240] on div "Vimeo 227px" at bounding box center [1071, 315] width 381 height 326
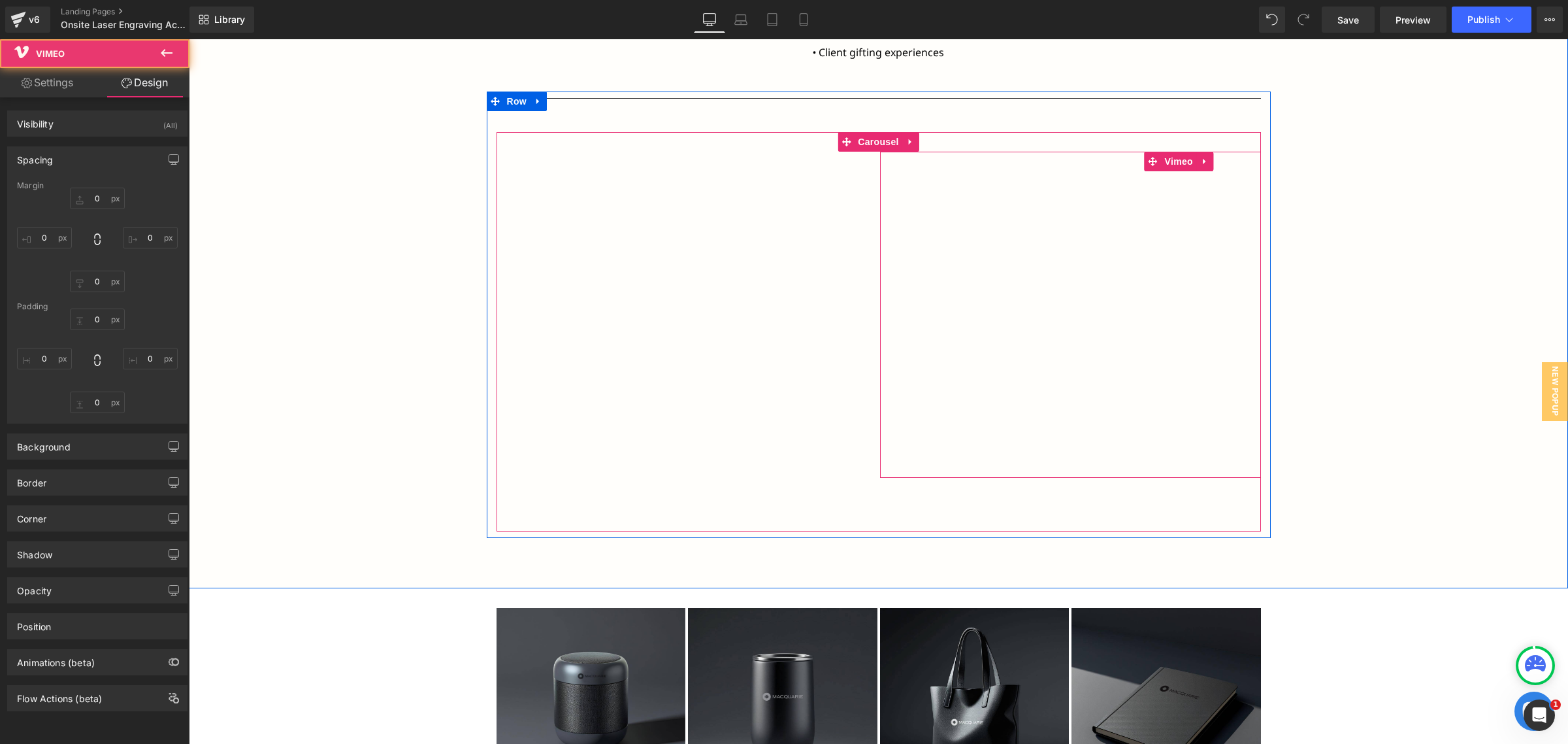
type input "0"
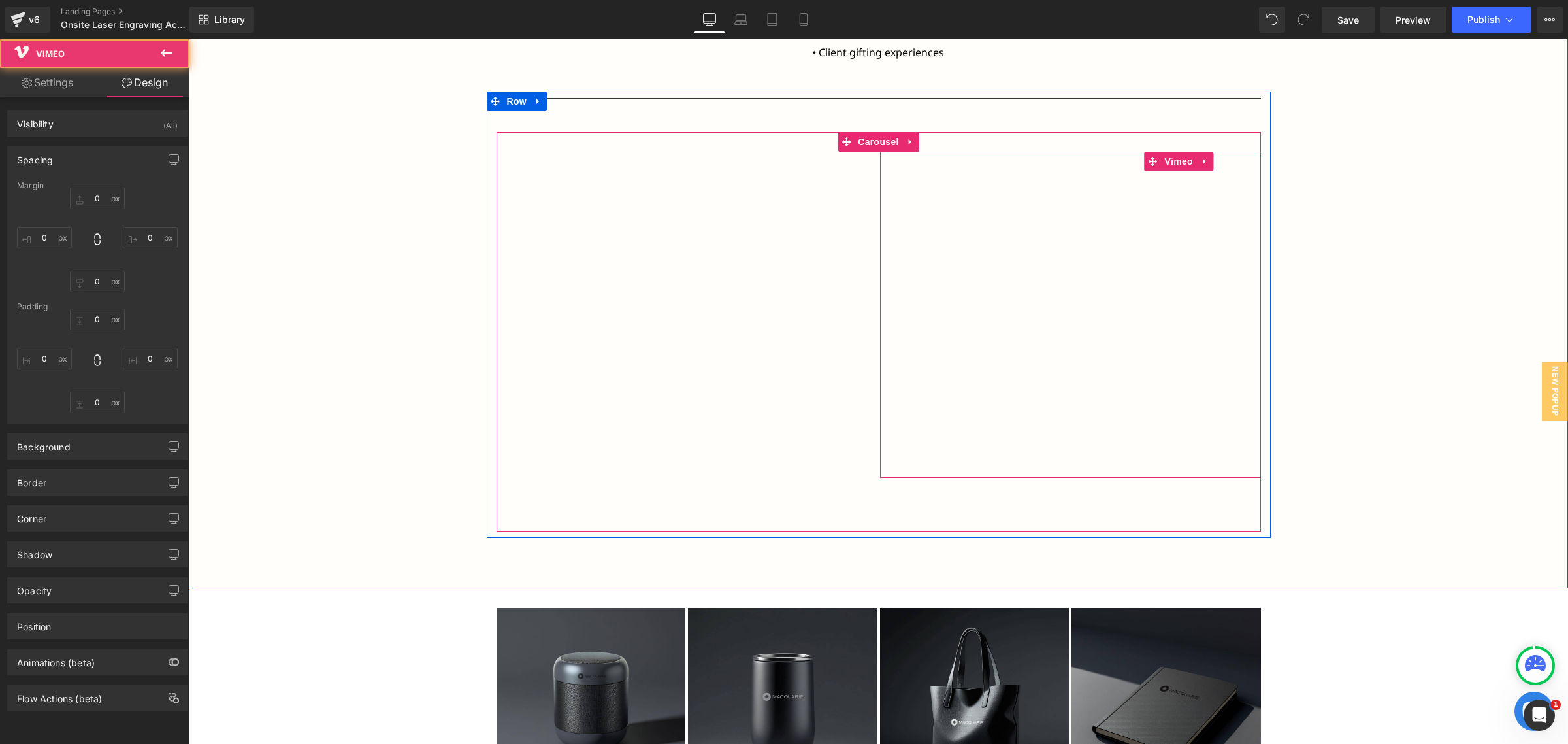
type input "0"
type input "227"
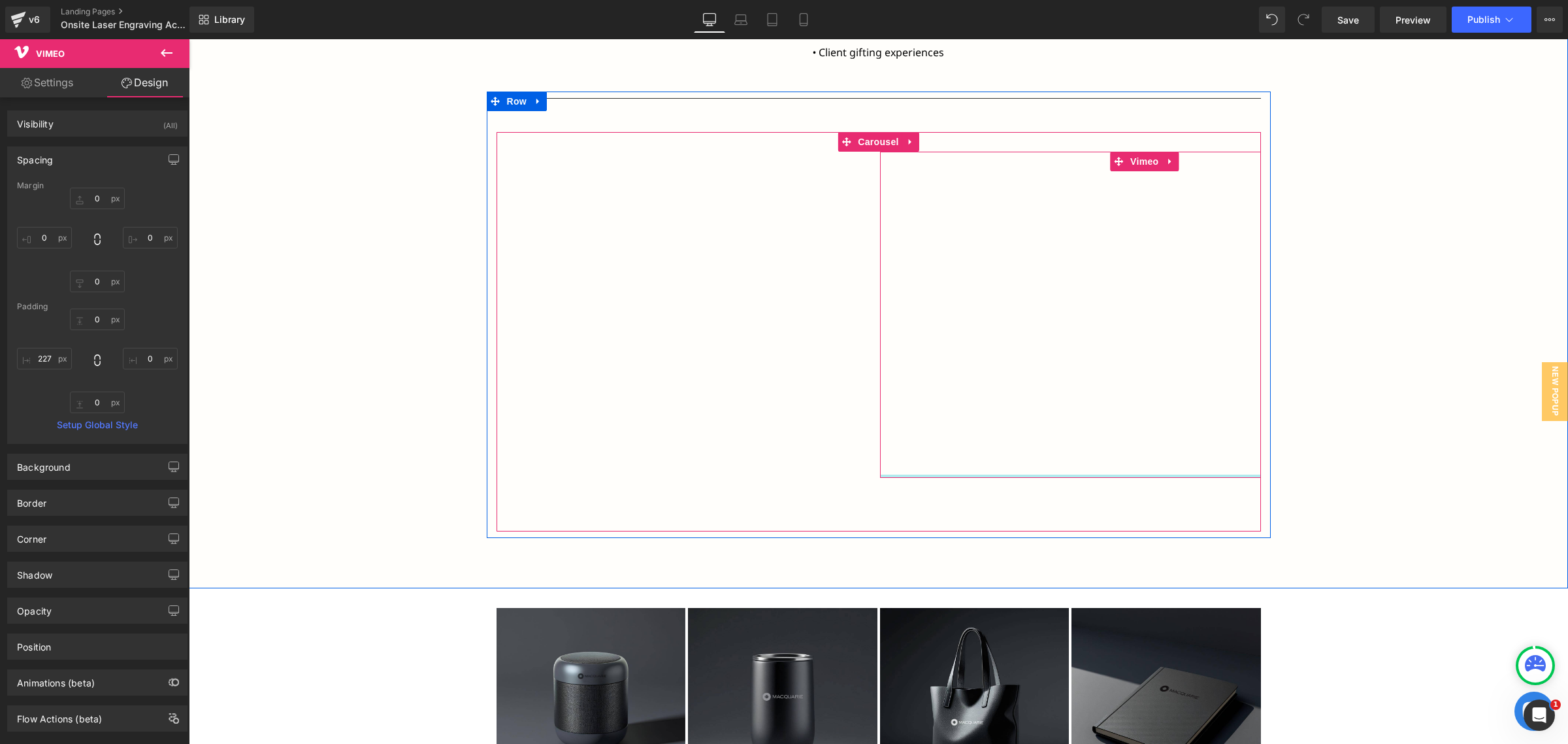
type input "0px"
drag, startPoint x: 1123, startPoint y: 474, endPoint x: 1112, endPoint y: 379, distance: 95.6
click at [1112, 379] on div "Vimeo 227px" at bounding box center [1071, 315] width 381 height 326
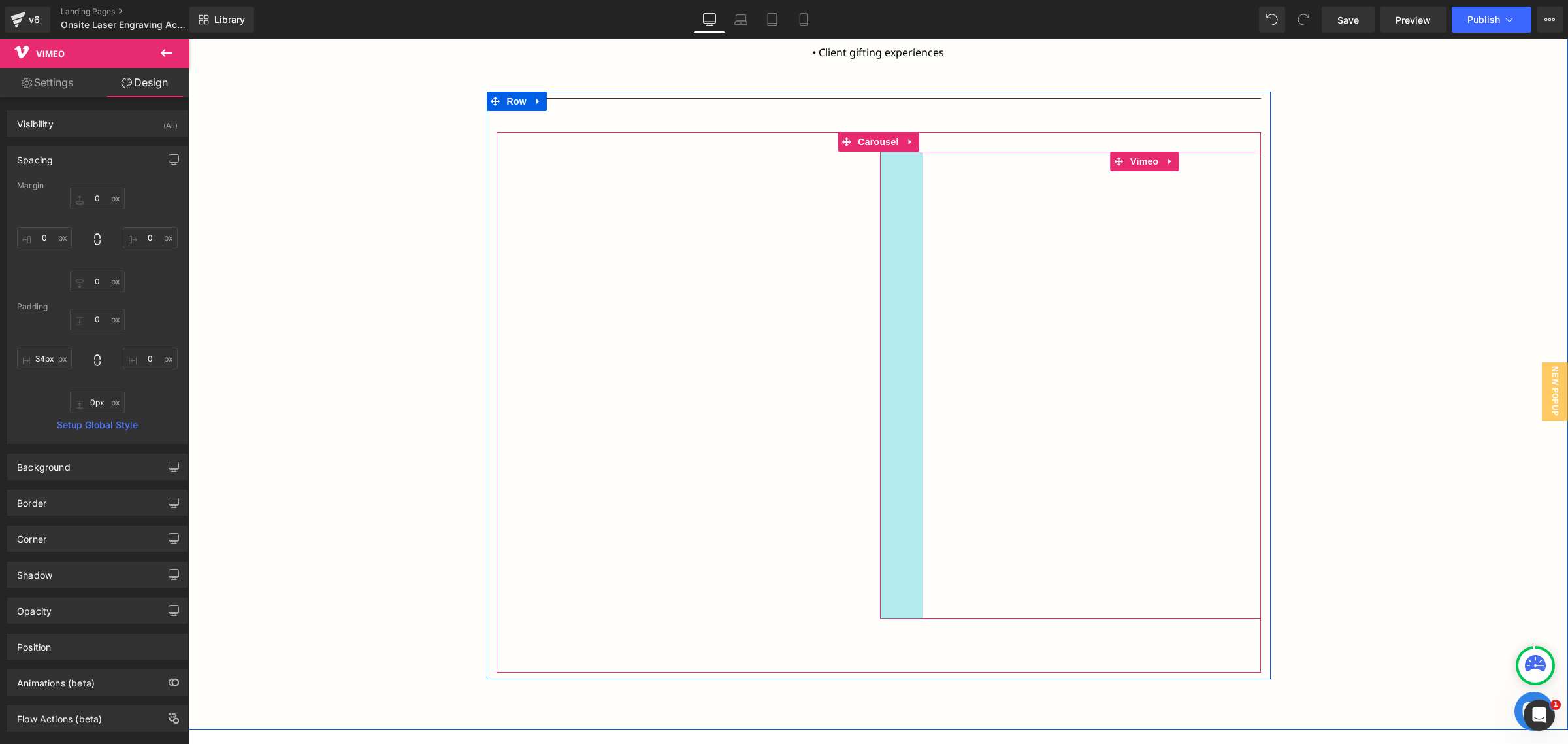
type input "33px"
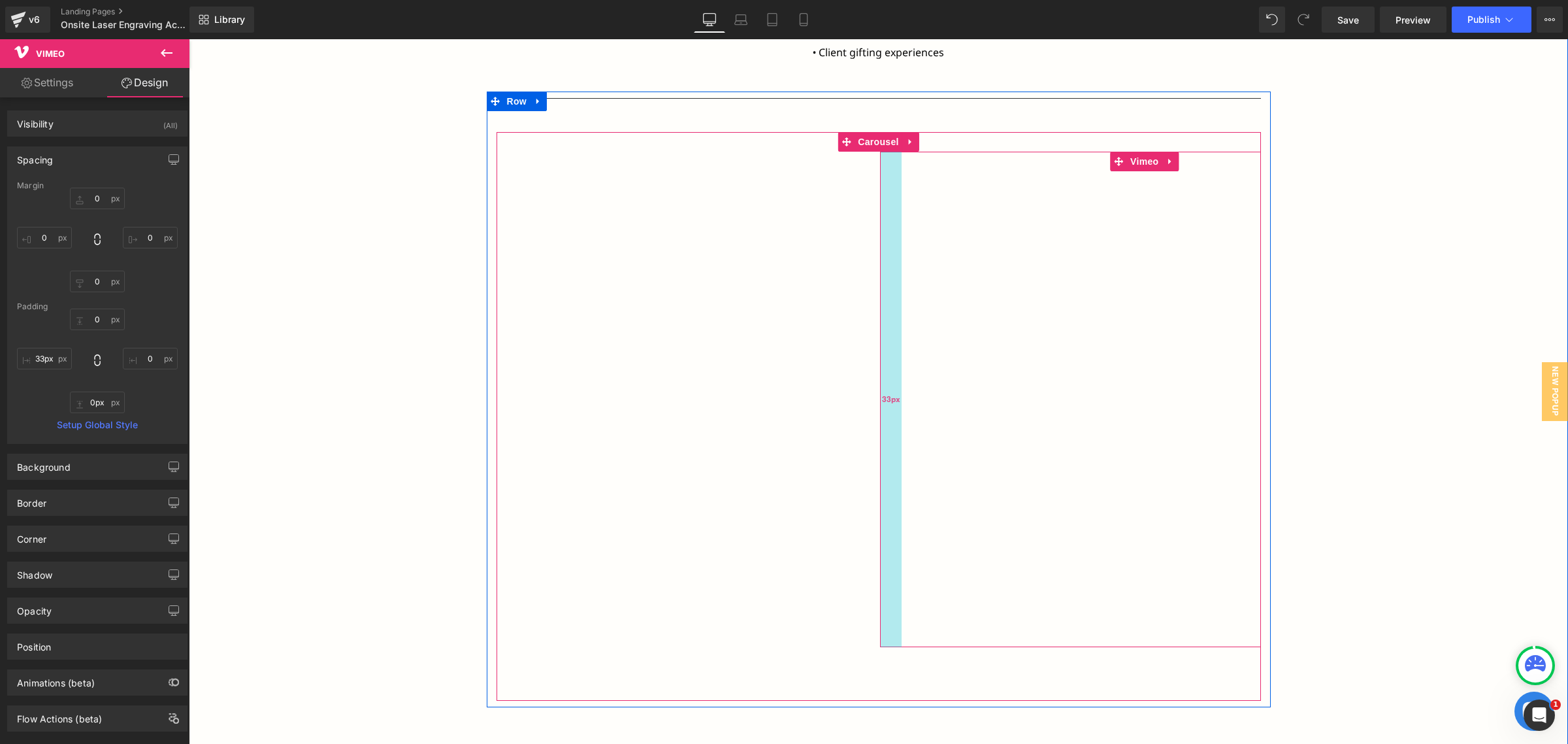
drag, startPoint x: 887, startPoint y: 422, endPoint x: 894, endPoint y: 433, distance: 13.0
click at [886, 422] on div at bounding box center [1071, 399] width 381 height 495
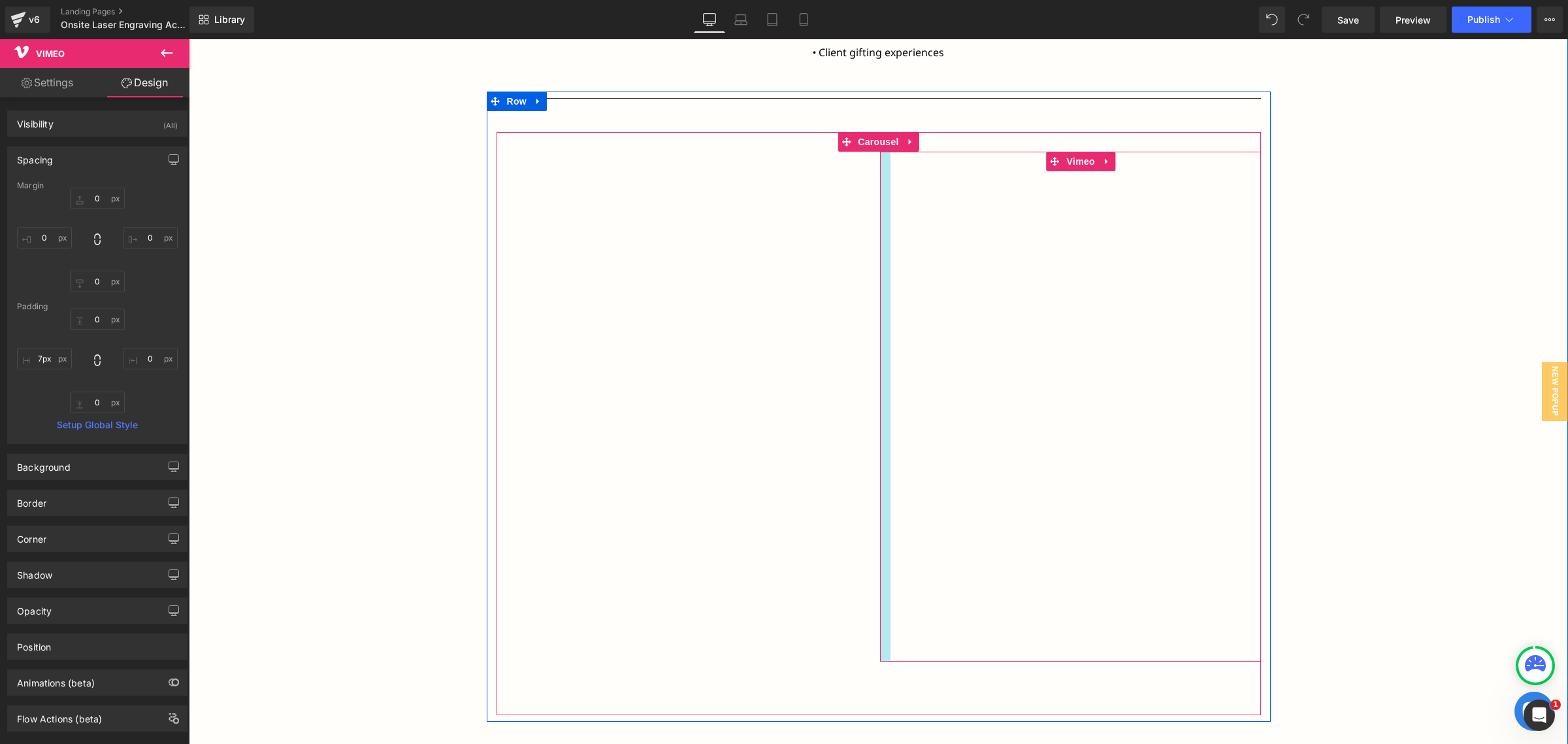
type input "0px"
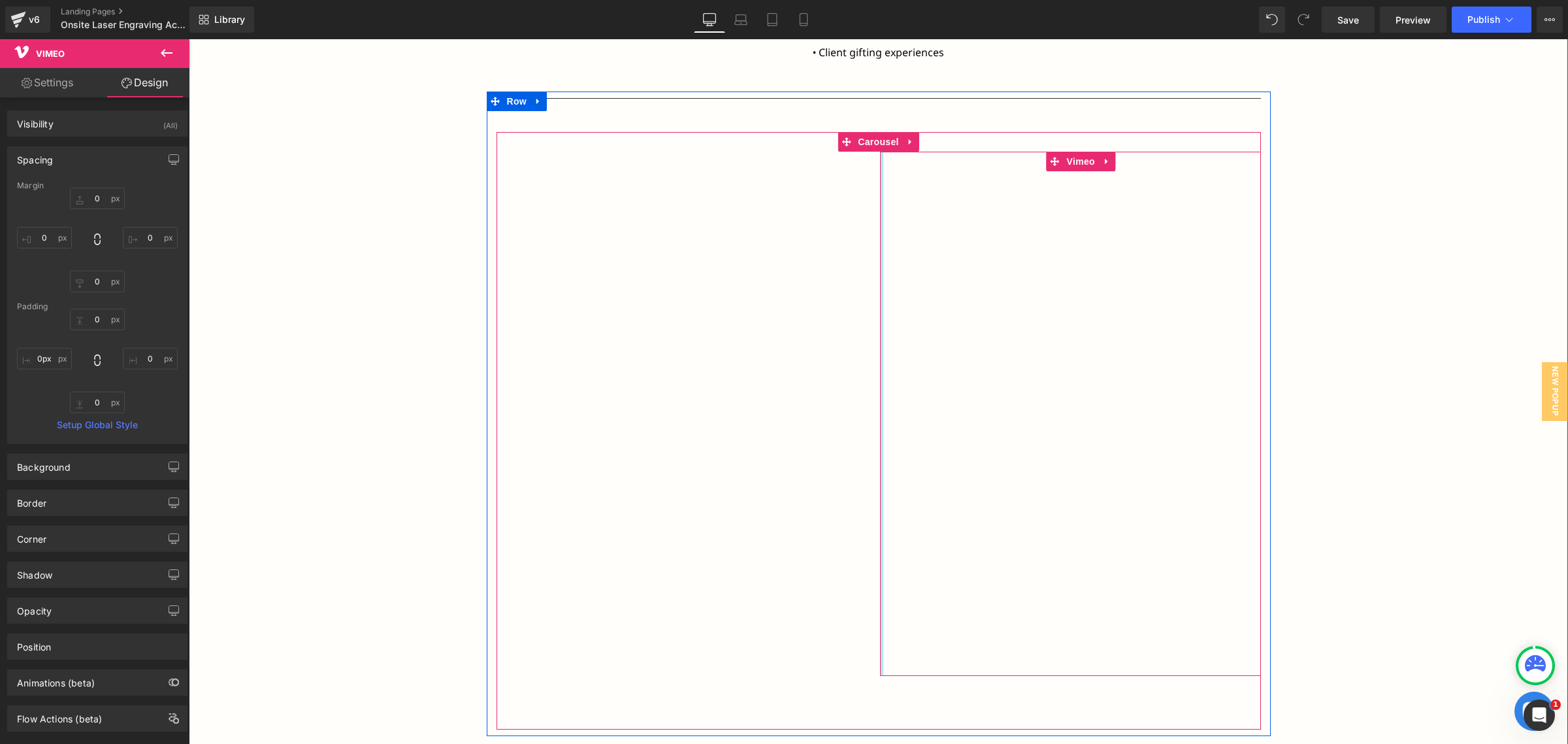
drag, startPoint x: 894, startPoint y: 417, endPoint x: 864, endPoint y: 425, distance: 31.0
click at [864, 425] on div "Vimeo Vimeo" at bounding box center [880, 413] width 768 height 524
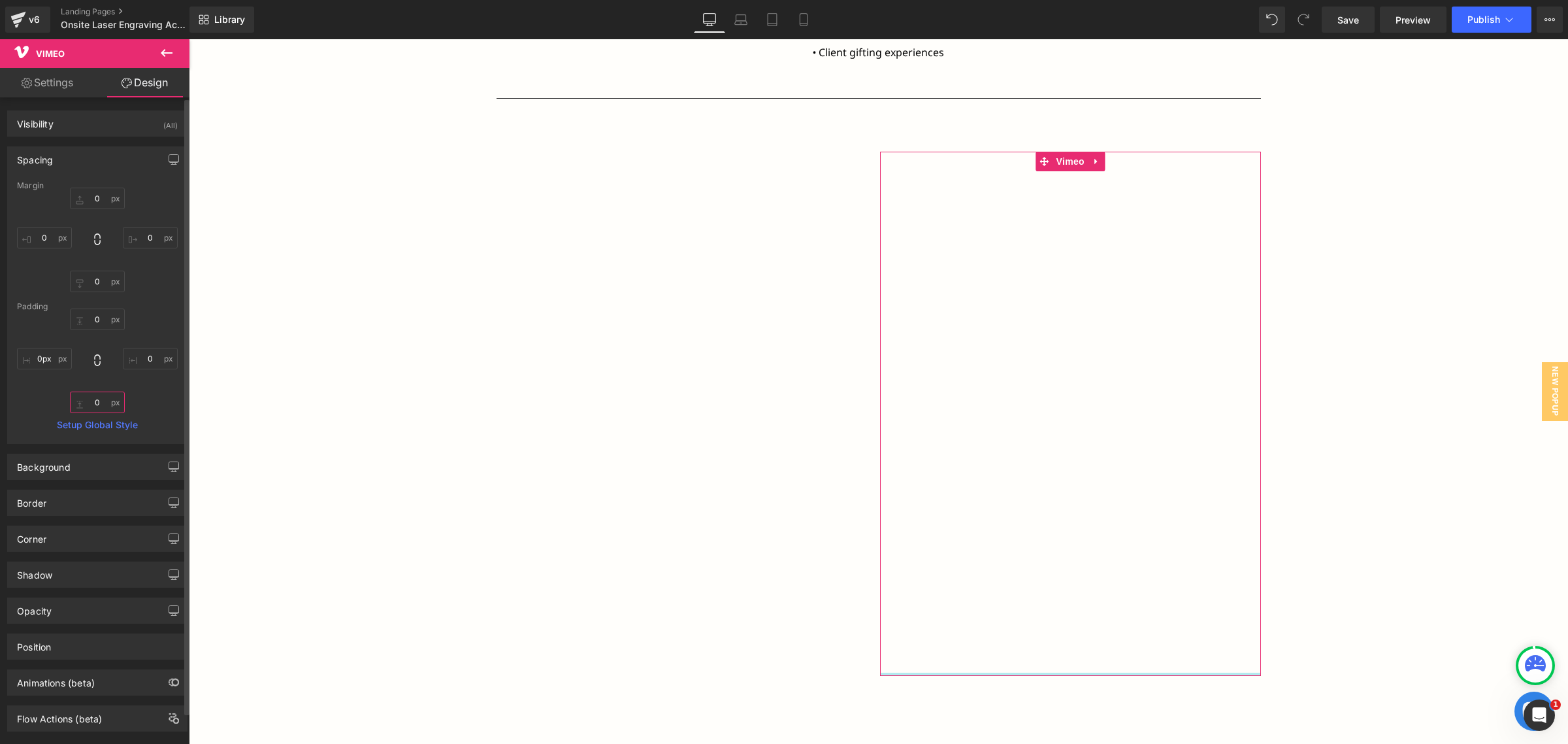
click at [100, 404] on input "0" at bounding box center [97, 403] width 55 height 22
click at [92, 411] on input "100" at bounding box center [97, 403] width 55 height 22
type input "1"
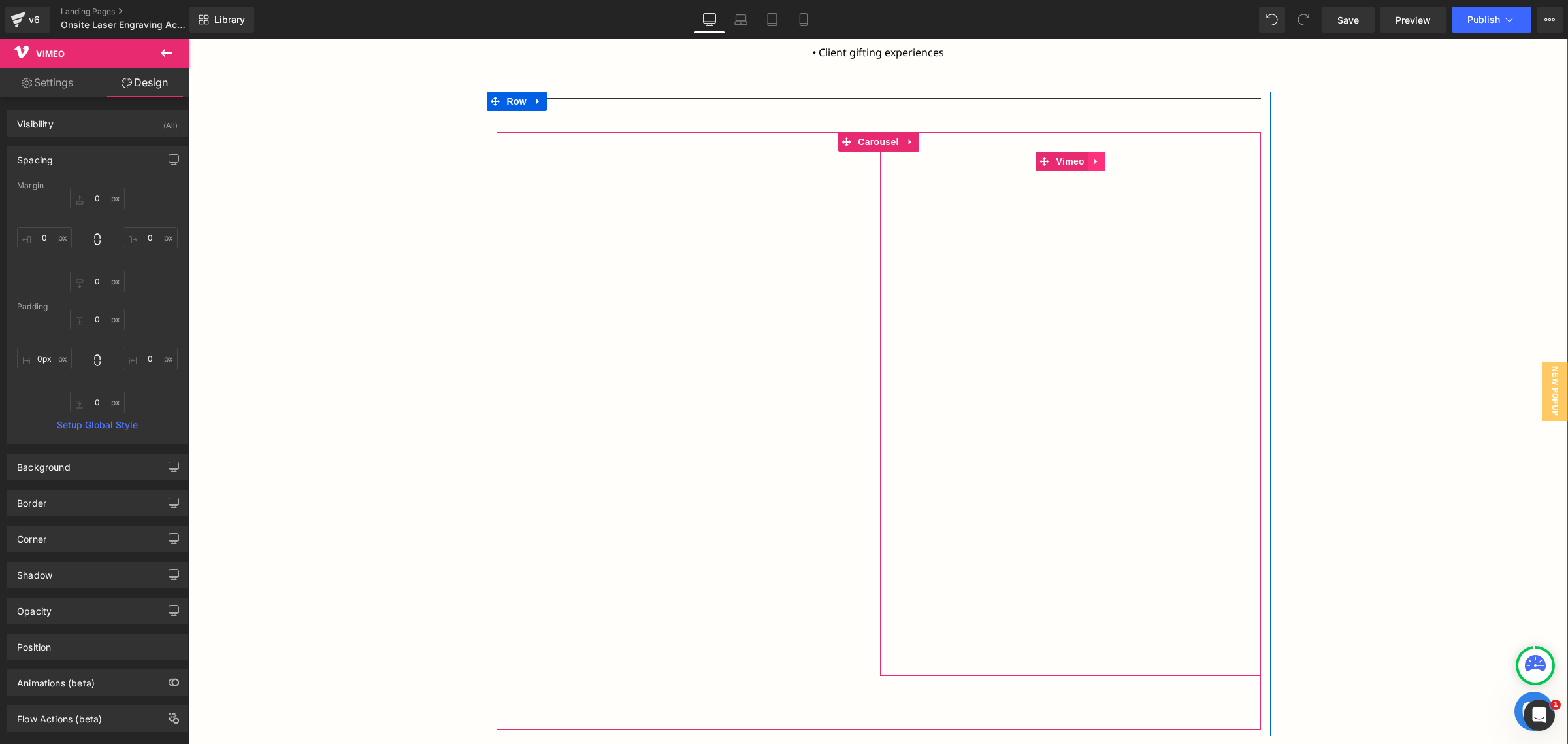
click at [1088, 167] on link at bounding box center [1096, 161] width 17 height 20
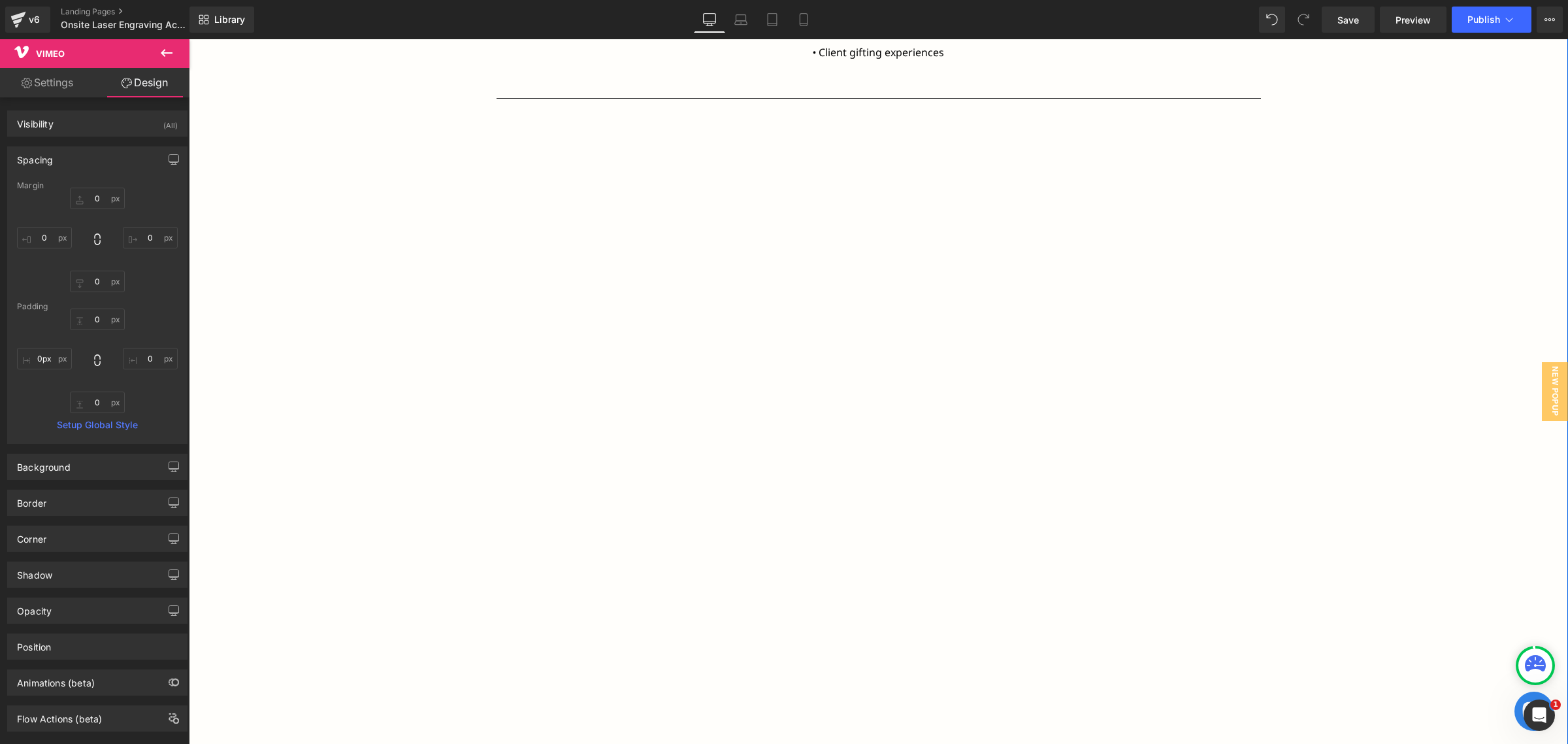
click at [1387, 218] on div "Bring your brand to life with New Age Promotions’ live onsite laser engraving. …" at bounding box center [879, 66] width 1380 height 1338
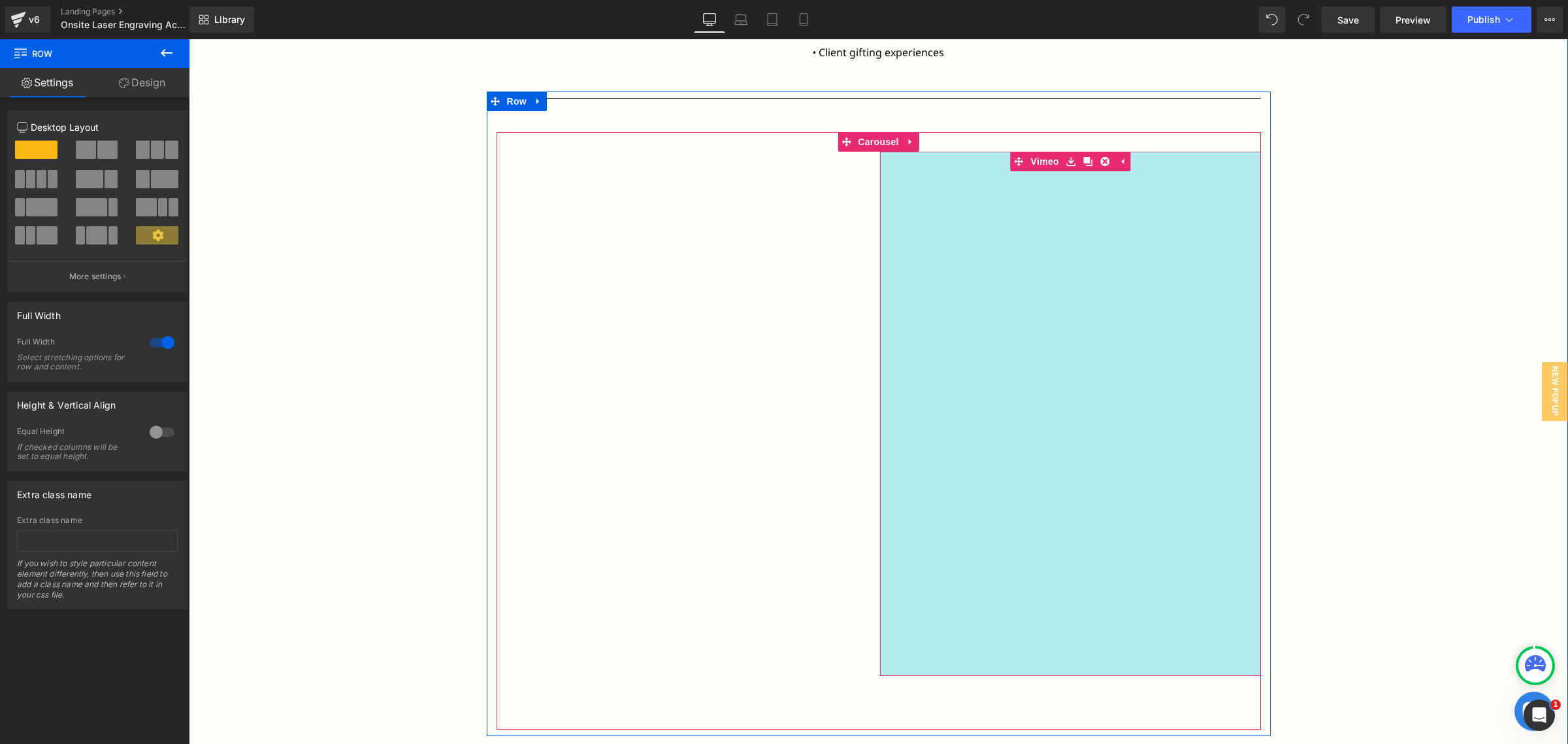
click at [959, 314] on div "Vimeo NaNpx" at bounding box center [1071, 413] width 381 height 524
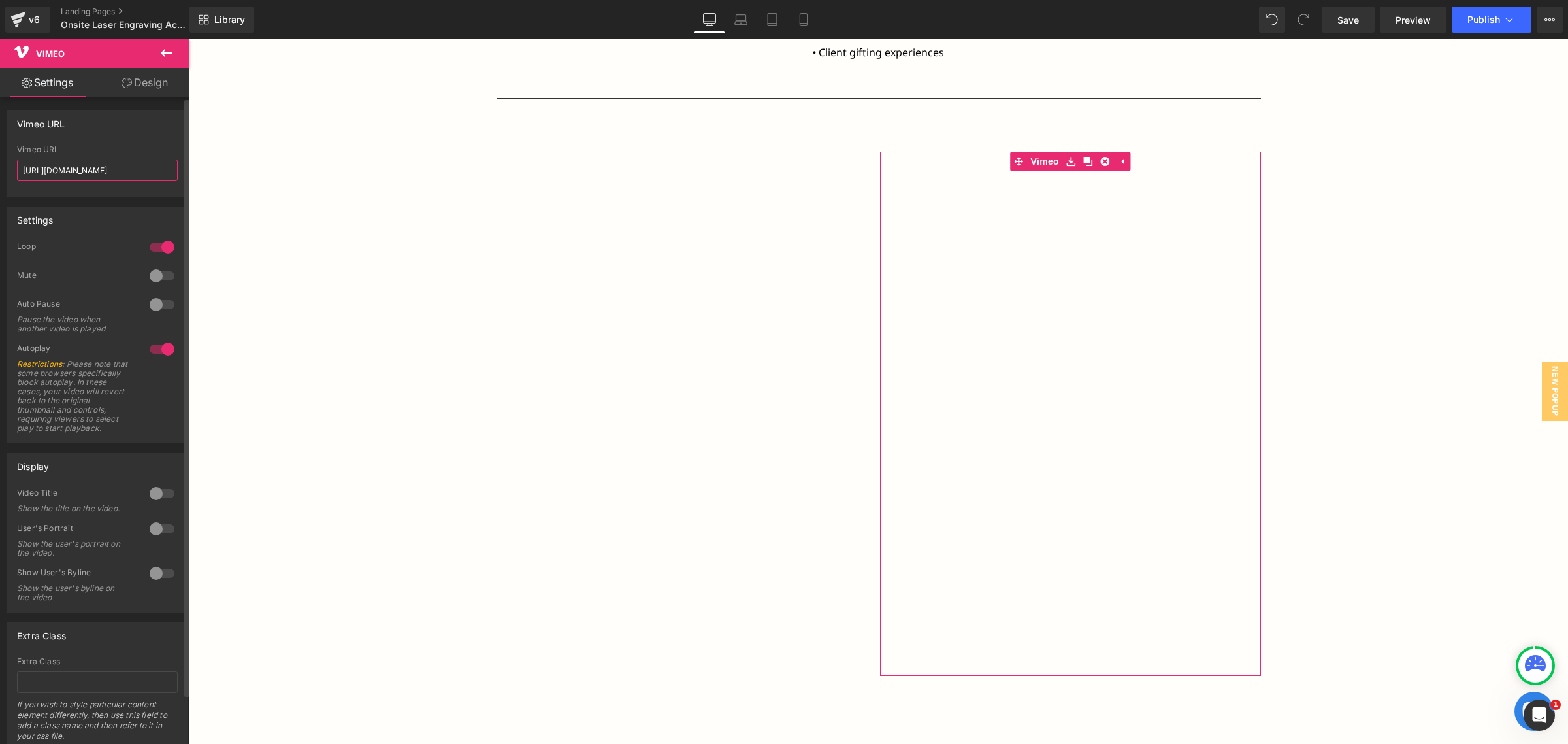
click at [95, 164] on input "[URL][DOMAIN_NAME]" at bounding box center [97, 170] width 160 height 22
paste input "9987"
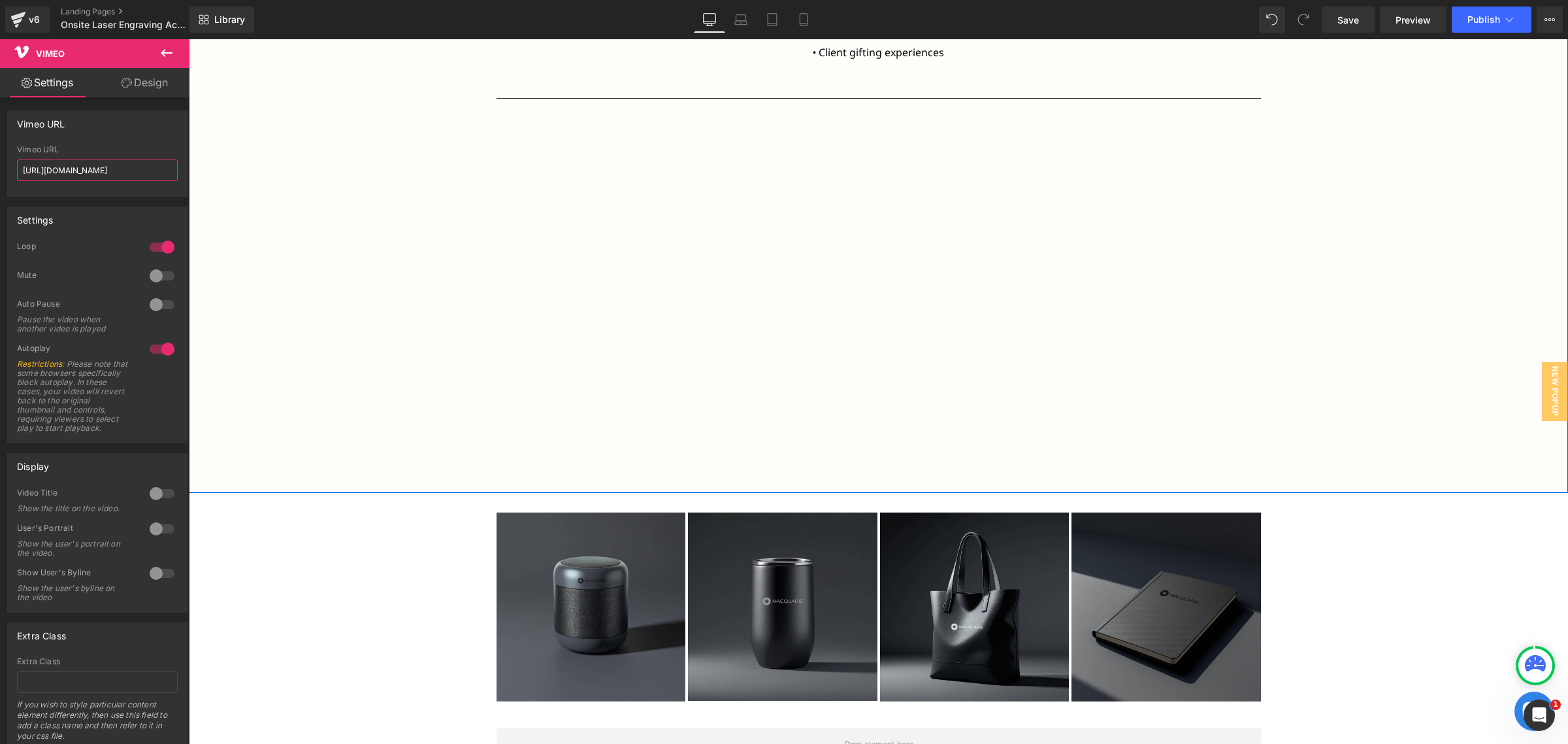
scroll to position [0, 15]
type input "[URL][DOMAIN_NAME]"
